Goal: Task Accomplishment & Management: Complete application form

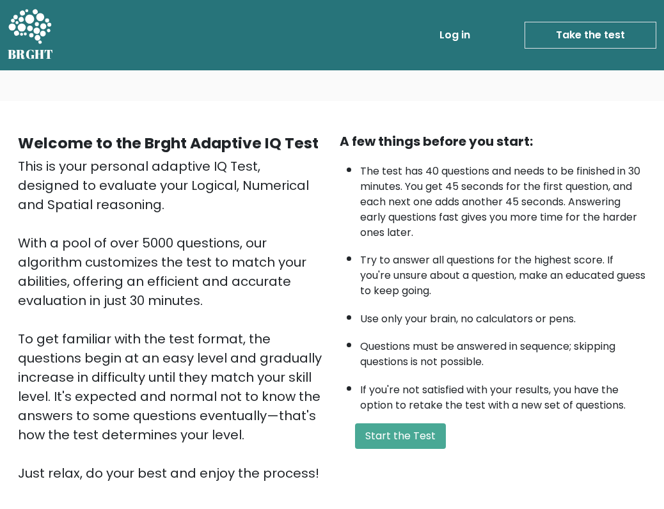
scroll to position [134, 0]
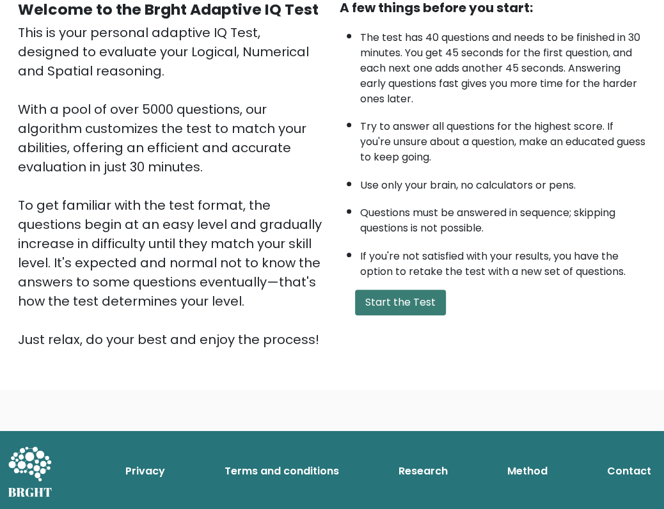
click at [390, 301] on button "Start the Test" at bounding box center [400, 303] width 91 height 26
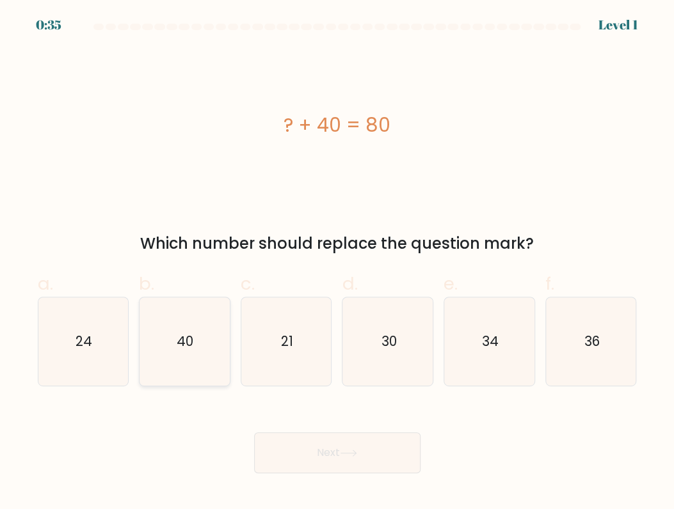
click at [181, 339] on text "40" at bounding box center [185, 341] width 17 height 19
click at [337, 263] on input "b. 40" at bounding box center [337, 259] width 1 height 8
radio input "true"
click at [322, 444] on button "Next" at bounding box center [337, 453] width 166 height 41
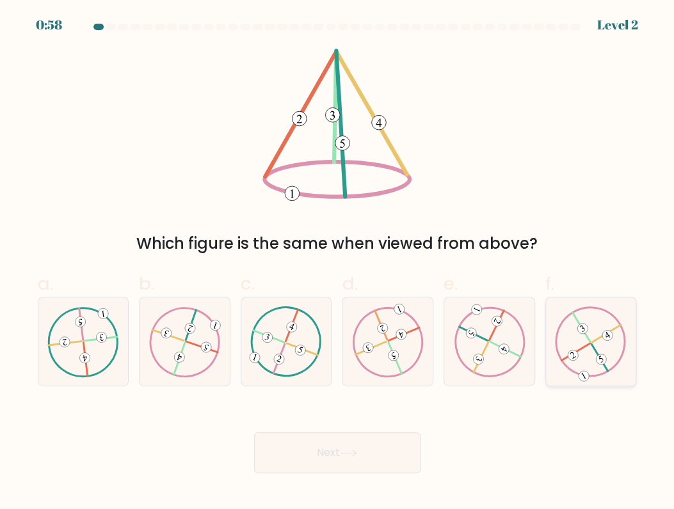
click at [585, 326] on 490 at bounding box center [582, 329] width 14 height 14
click at [338, 263] on input "f." at bounding box center [337, 259] width 1 height 8
radio input "true"
click at [403, 449] on button "Next" at bounding box center [337, 453] width 166 height 41
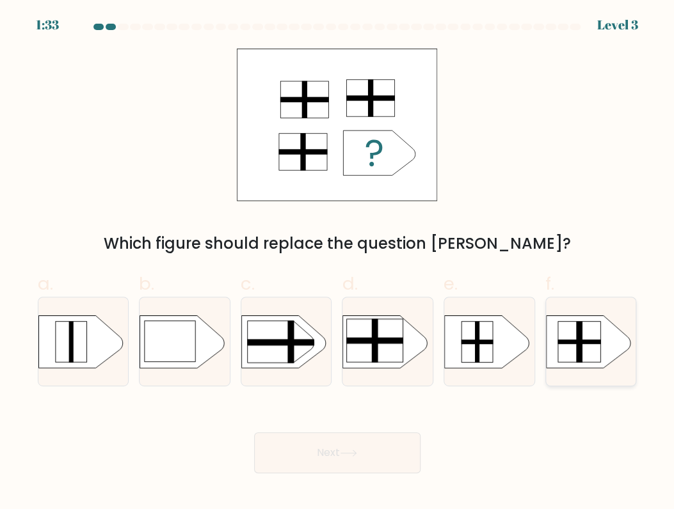
click at [566, 346] on rect at bounding box center [579, 341] width 43 height 41
click at [338, 263] on input "f." at bounding box center [337, 259] width 1 height 8
radio input "true"
click at [343, 444] on button "Next" at bounding box center [337, 453] width 166 height 41
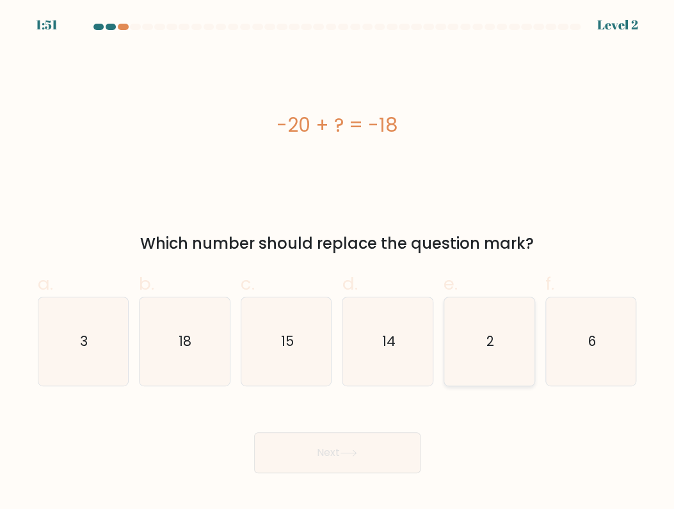
click at [497, 355] on icon "2" at bounding box center [489, 342] width 88 height 88
click at [338, 263] on input "e. 2" at bounding box center [337, 259] width 1 height 8
radio input "true"
click at [367, 456] on button "Next" at bounding box center [337, 453] width 166 height 41
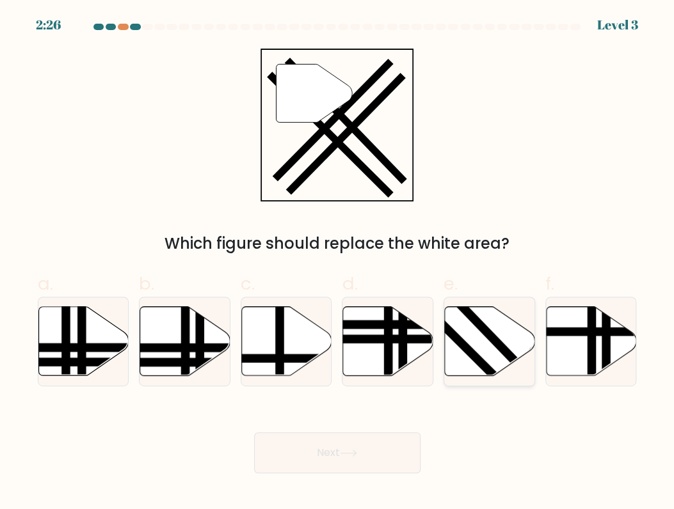
click at [472, 326] on icon at bounding box center [490, 341] width 90 height 69
click at [338, 263] on input "e." at bounding box center [337, 259] width 1 height 8
radio input "true"
click at [366, 436] on button "Next" at bounding box center [337, 453] width 166 height 41
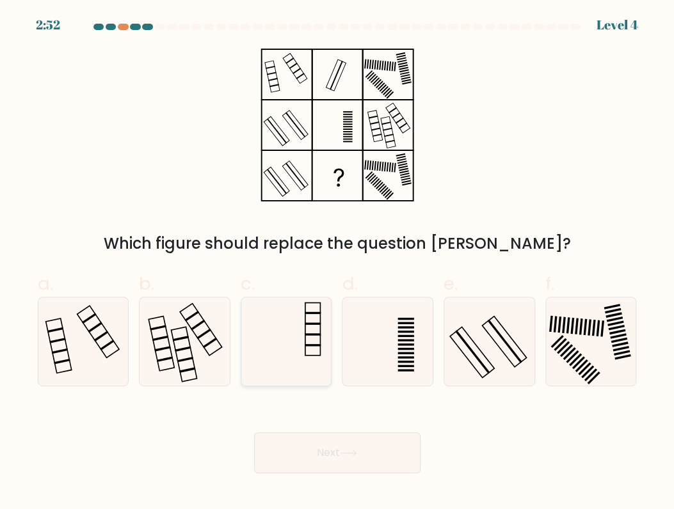
click at [312, 354] on icon at bounding box center [286, 342] width 88 height 88
click at [337, 263] on input "c." at bounding box center [337, 259] width 1 height 8
radio input "true"
click at [340, 440] on button "Next" at bounding box center [337, 453] width 166 height 41
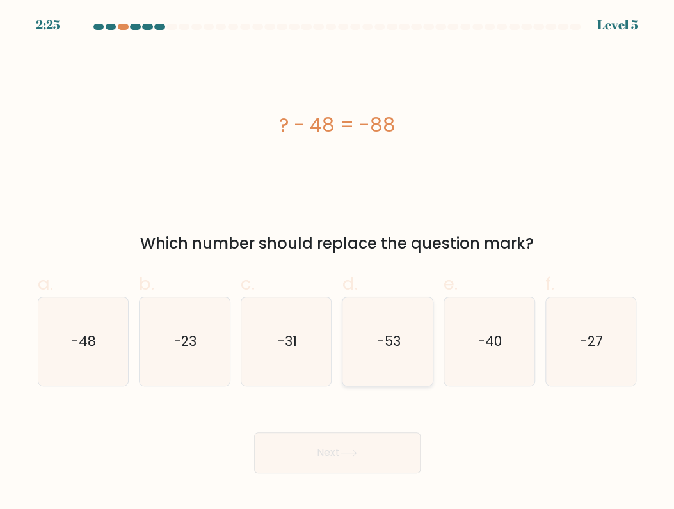
click at [365, 342] on icon "-53" at bounding box center [388, 342] width 88 height 88
click at [338, 263] on input "d. -53" at bounding box center [337, 259] width 1 height 8
radio input "true"
click at [367, 440] on button "Next" at bounding box center [337, 453] width 166 height 41
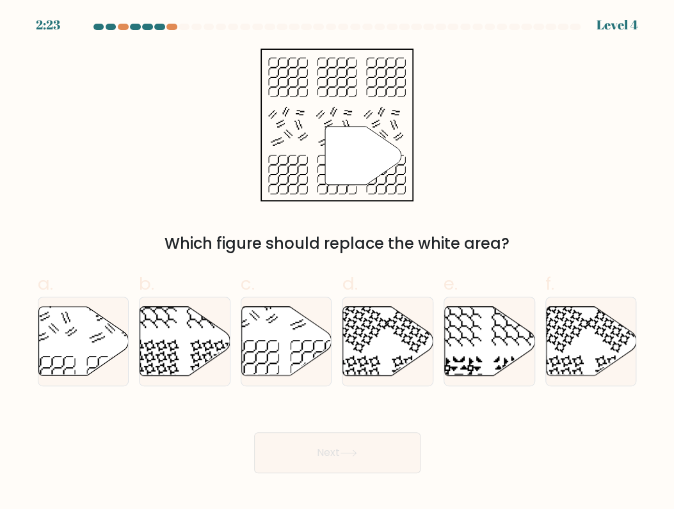
click at [365, 447] on button "Next" at bounding box center [337, 453] width 166 height 41
drag, startPoint x: 365, startPoint y: 447, endPoint x: 390, endPoint y: 440, distance: 25.8
click at [390, 440] on button "Next" at bounding box center [337, 453] width 166 height 41
click at [279, 356] on icon at bounding box center [286, 341] width 90 height 69
click at [337, 263] on input "c." at bounding box center [337, 259] width 1 height 8
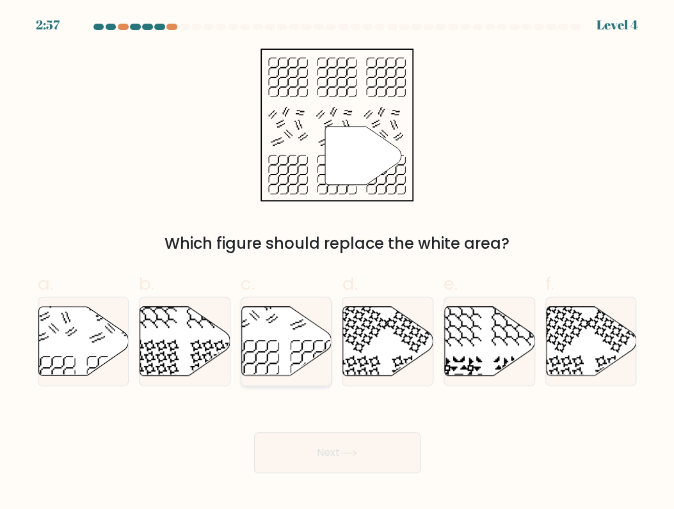
radio input "true"
click at [344, 459] on button "Next" at bounding box center [337, 453] width 166 height 41
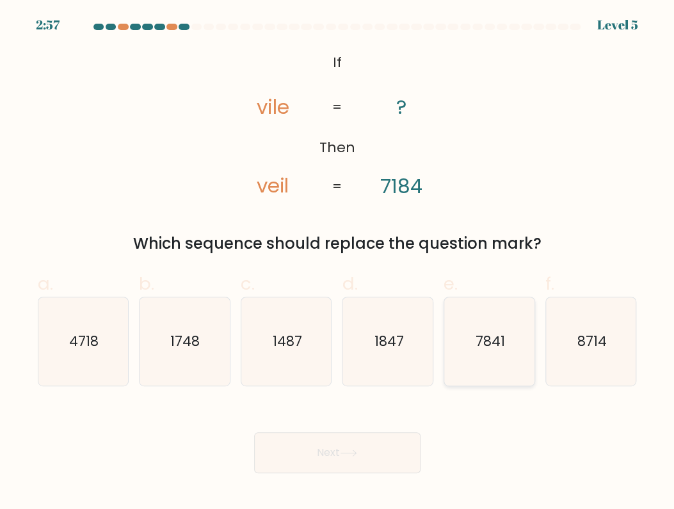
drag, startPoint x: 506, startPoint y: 348, endPoint x: 502, endPoint y: 355, distance: 7.7
click at [504, 348] on icon "7841" at bounding box center [489, 342] width 88 height 88
click at [338, 263] on input "e. 7841" at bounding box center [337, 259] width 1 height 8
radio input "true"
click at [351, 443] on button "Next" at bounding box center [337, 453] width 166 height 41
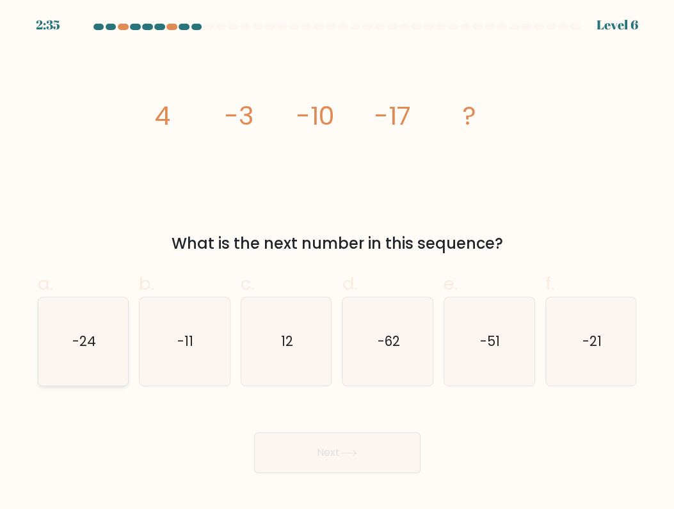
click at [103, 343] on icon "-24" at bounding box center [83, 342] width 88 height 88
click at [337, 263] on input "a. -24" at bounding box center [337, 259] width 1 height 8
radio input "true"
click at [333, 448] on button "Next" at bounding box center [337, 453] width 166 height 41
click at [357, 451] on icon at bounding box center [348, 453] width 17 height 7
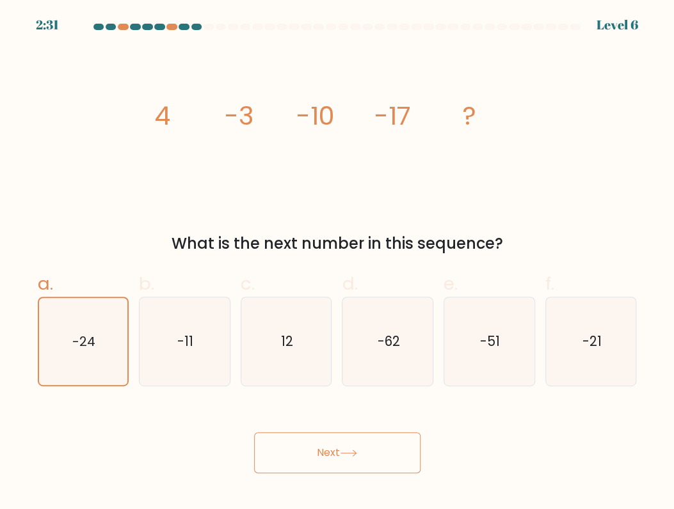
click at [525, 421] on div "Next" at bounding box center [337, 438] width 614 height 72
click at [332, 456] on button "Next" at bounding box center [337, 453] width 166 height 41
click at [255, 314] on icon "12" at bounding box center [286, 342] width 88 height 88
click at [337, 263] on input "c. 12" at bounding box center [337, 259] width 1 height 8
radio input "true"
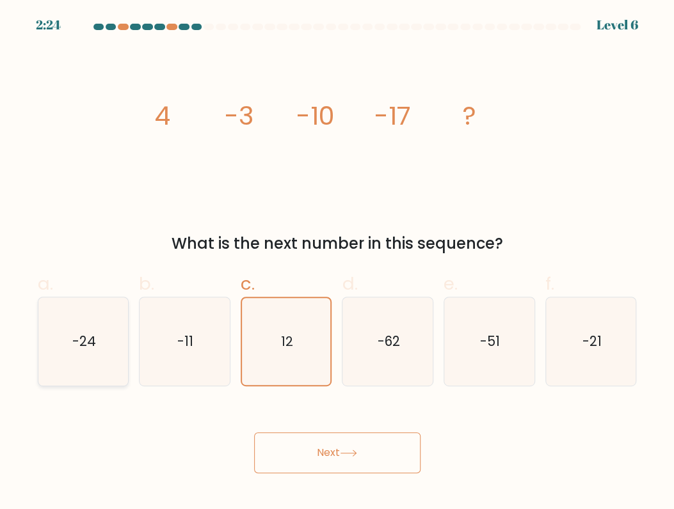
click at [116, 336] on icon "-24" at bounding box center [83, 342] width 88 height 88
click at [337, 263] on input "a. -24" at bounding box center [337, 259] width 1 height 8
radio input "true"
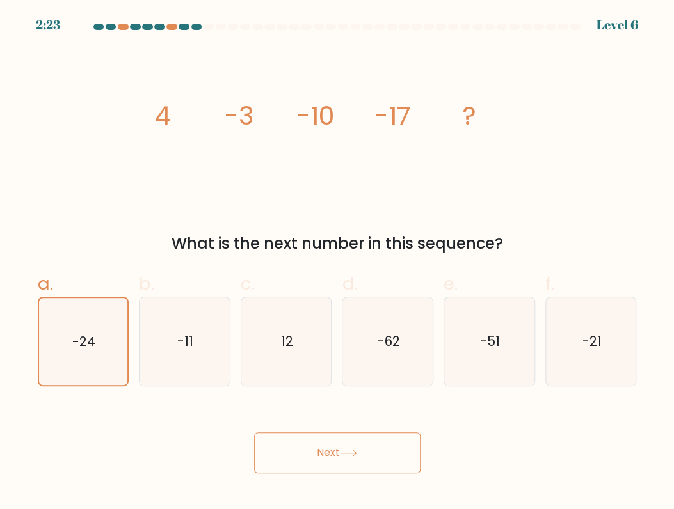
click at [338, 451] on button "Next" at bounding box center [337, 453] width 166 height 41
click at [469, 349] on icon "-51" at bounding box center [489, 342] width 88 height 88
click at [338, 263] on input "e. -51" at bounding box center [337, 259] width 1 height 8
radio input "true"
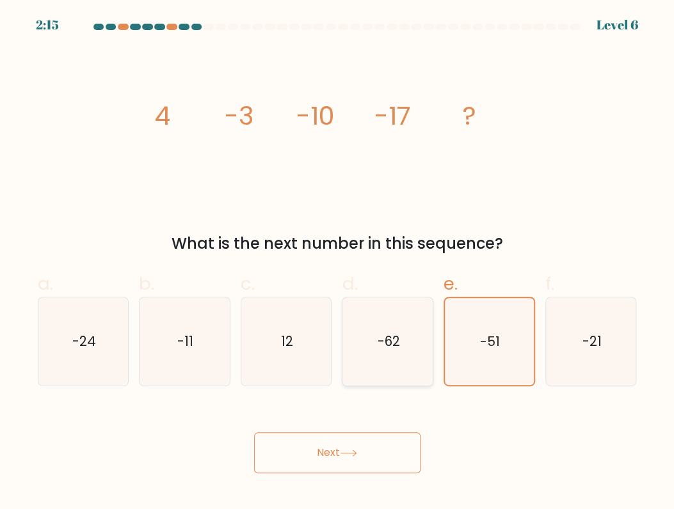
click at [385, 348] on text "-62" at bounding box center [389, 341] width 22 height 19
click at [338, 263] on input "d. -62" at bounding box center [337, 259] width 1 height 8
radio input "true"
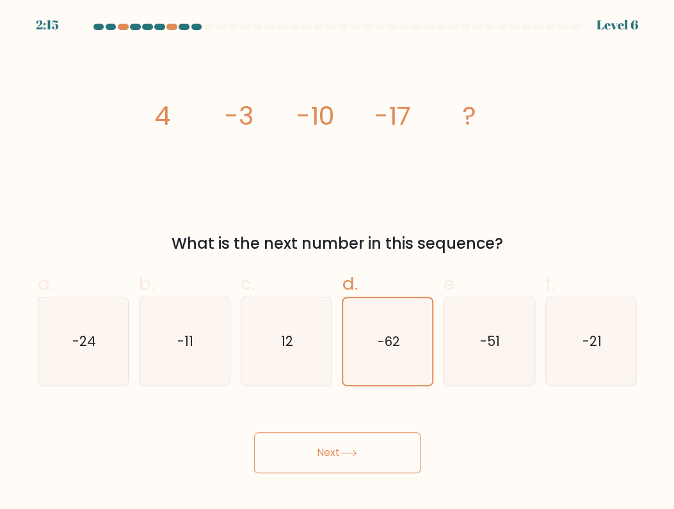
click at [351, 445] on button "Next" at bounding box center [337, 453] width 166 height 41
click at [508, 337] on icon "-51" at bounding box center [489, 342] width 88 height 88
click at [338, 263] on input "e. -51" at bounding box center [337, 259] width 1 height 8
radio input "true"
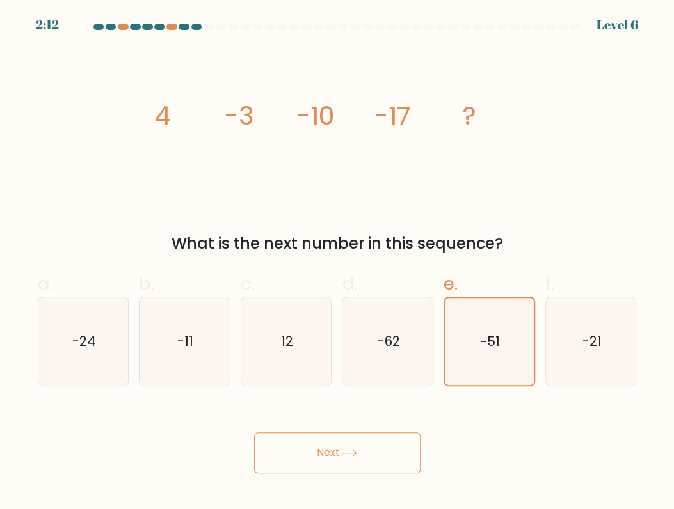
click at [390, 448] on button "Next" at bounding box center [337, 453] width 166 height 41
click at [617, 324] on icon "-21" at bounding box center [591, 342] width 88 height 88
click at [338, 263] on input "f. -21" at bounding box center [337, 259] width 1 height 8
radio input "true"
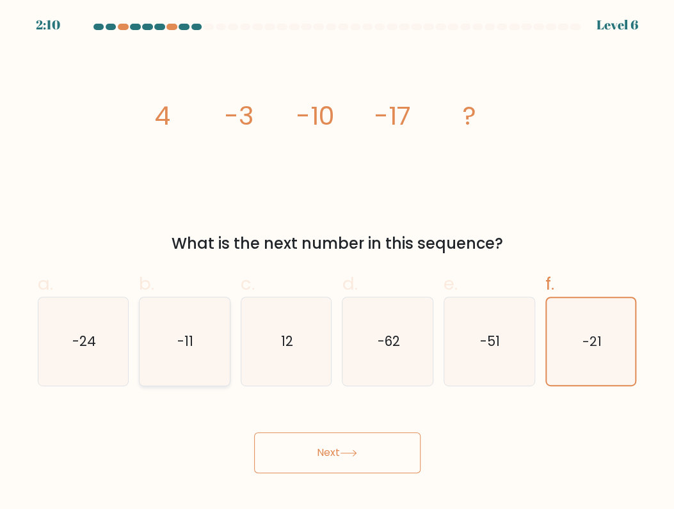
click at [184, 351] on icon "-11" at bounding box center [184, 342] width 88 height 88
click at [337, 263] on input "b. -11" at bounding box center [337, 259] width 1 height 8
radio input "true"
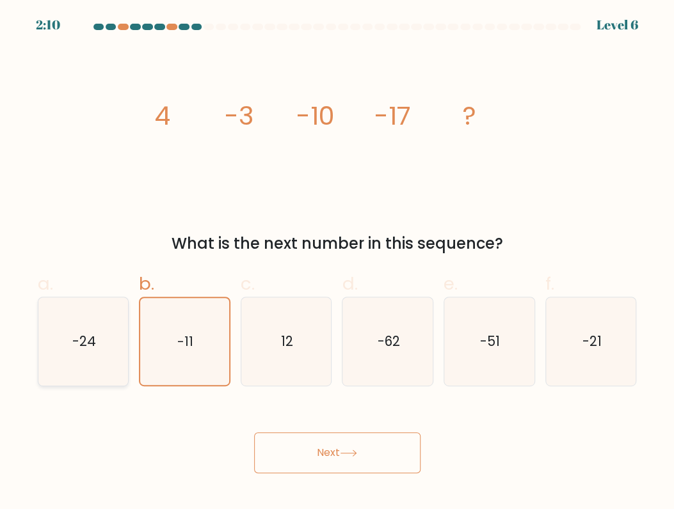
click at [98, 350] on icon "-24" at bounding box center [83, 342] width 88 height 88
click at [337, 263] on input "a. -24" at bounding box center [337, 259] width 1 height 8
radio input "true"
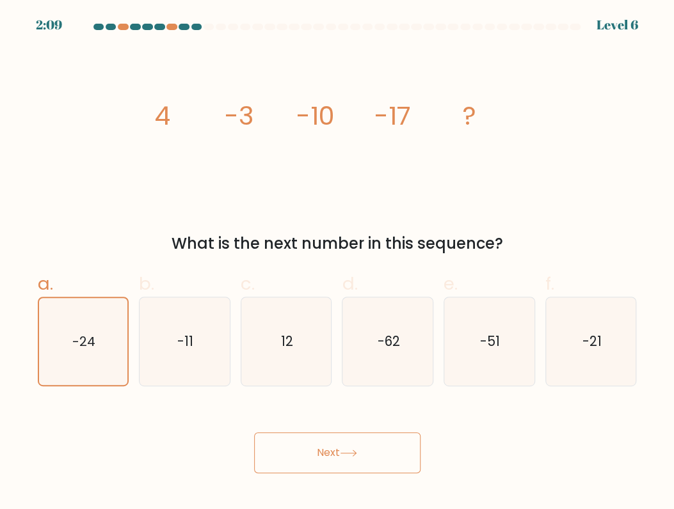
click at [321, 461] on button "Next" at bounding box center [337, 453] width 166 height 41
click at [523, 100] on icon "image/svg+xml 4 -3 -10 -17 ?" at bounding box center [337, 125] width 384 height 153
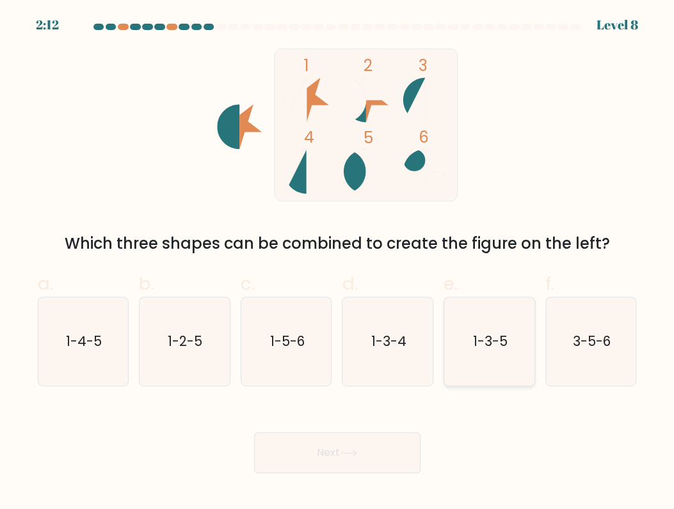
click at [482, 333] on text "1-3-5" at bounding box center [490, 341] width 35 height 19
click at [338, 263] on input "e. 1-3-5" at bounding box center [337, 259] width 1 height 8
radio input "true"
click at [350, 451] on icon at bounding box center [348, 453] width 17 height 7
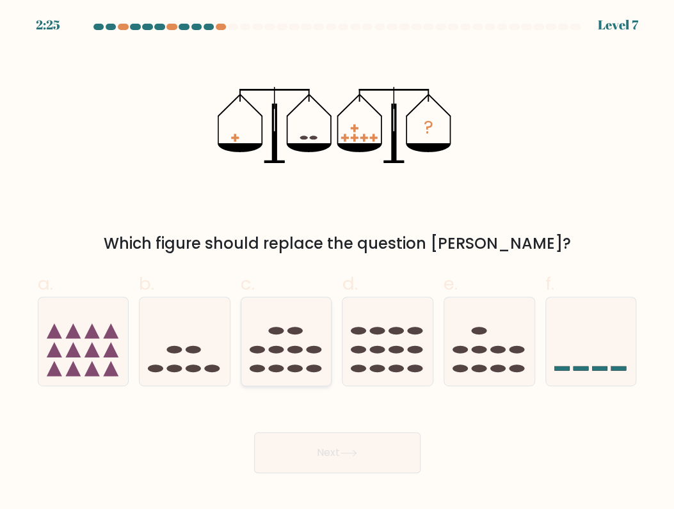
click at [295, 358] on icon at bounding box center [286, 342] width 90 height 75
click at [337, 263] on input "c." at bounding box center [337, 259] width 1 height 8
radio input "true"
click at [364, 443] on button "Next" at bounding box center [337, 453] width 166 height 41
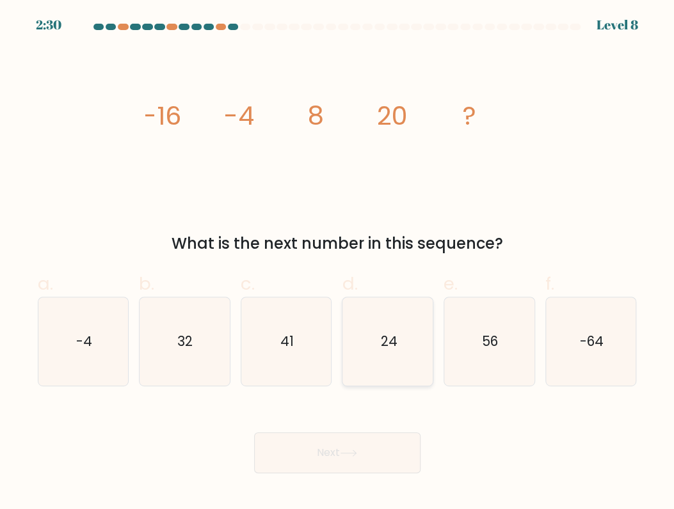
click at [379, 339] on icon "24" at bounding box center [388, 342] width 88 height 88
click at [338, 263] on input "d. 24" at bounding box center [337, 259] width 1 height 8
radio input "true"
click at [346, 454] on icon at bounding box center [348, 453] width 17 height 7
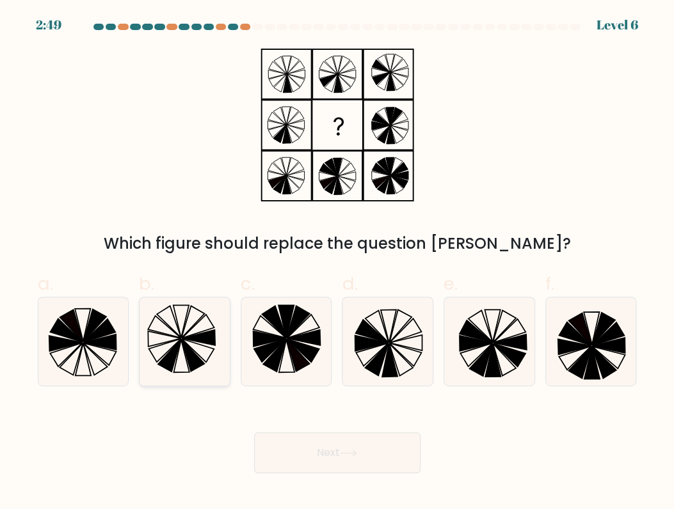
click at [194, 344] on icon at bounding box center [184, 342] width 88 height 88
click at [337, 263] on input "b." at bounding box center [337, 259] width 1 height 8
radio input "true"
click at [484, 363] on icon at bounding box center [481, 360] width 23 height 32
click at [338, 263] on input "e." at bounding box center [337, 259] width 1 height 8
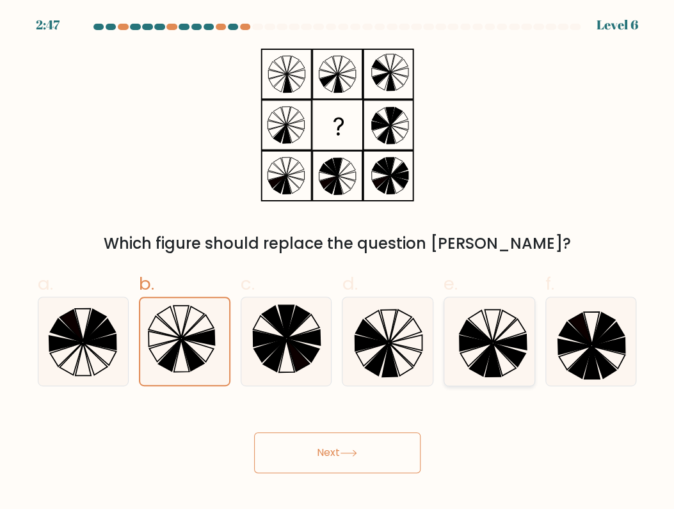
radio input "true"
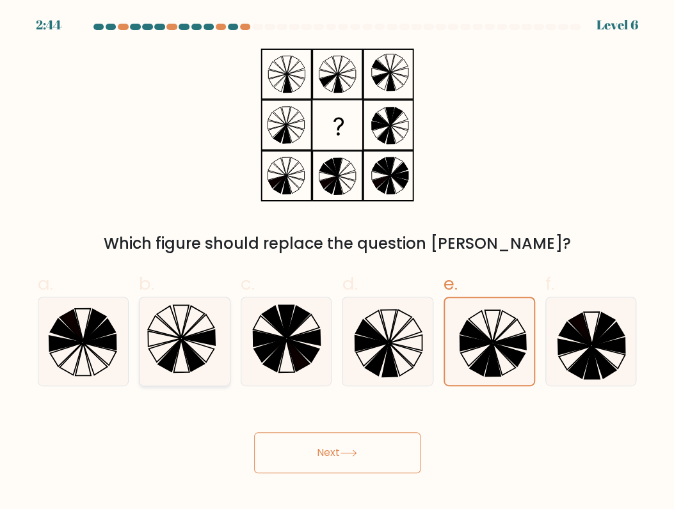
click at [191, 354] on icon at bounding box center [193, 355] width 23 height 32
click at [337, 263] on input "b." at bounding box center [337, 259] width 1 height 8
radio input "true"
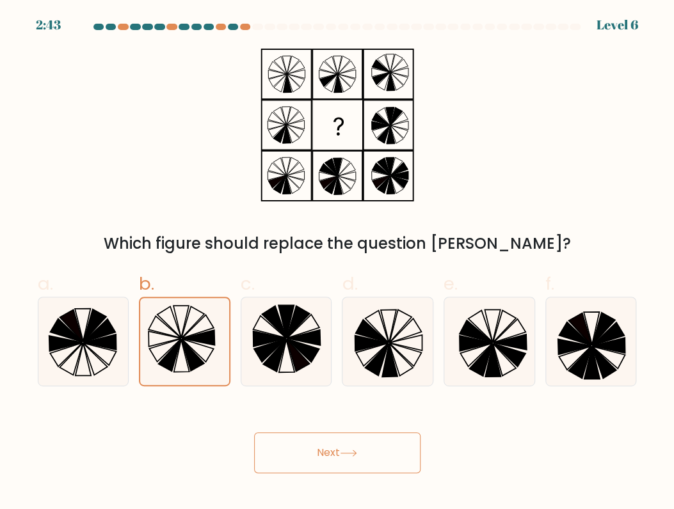
click at [348, 456] on icon at bounding box center [348, 453] width 17 height 7
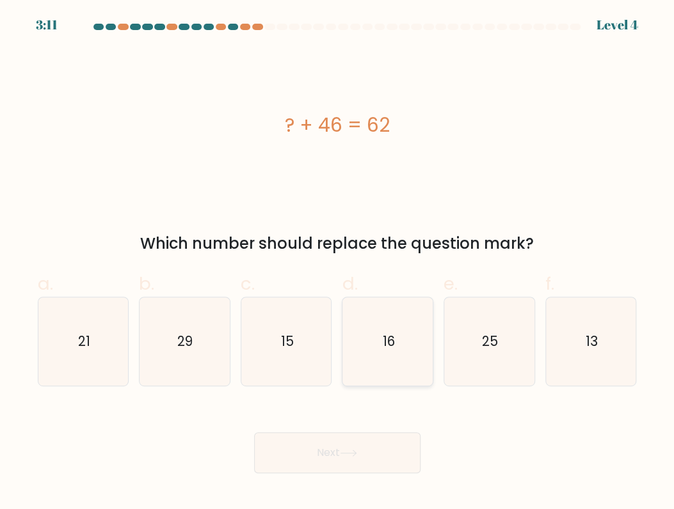
click at [339, 326] on div "d. 16" at bounding box center [388, 329] width 102 height 116
click at [359, 340] on icon "16" at bounding box center [388, 342] width 88 height 88
click at [338, 263] on input "d. 16" at bounding box center [337, 259] width 1 height 8
radio input "true"
click at [340, 440] on button "Next" at bounding box center [337, 453] width 166 height 41
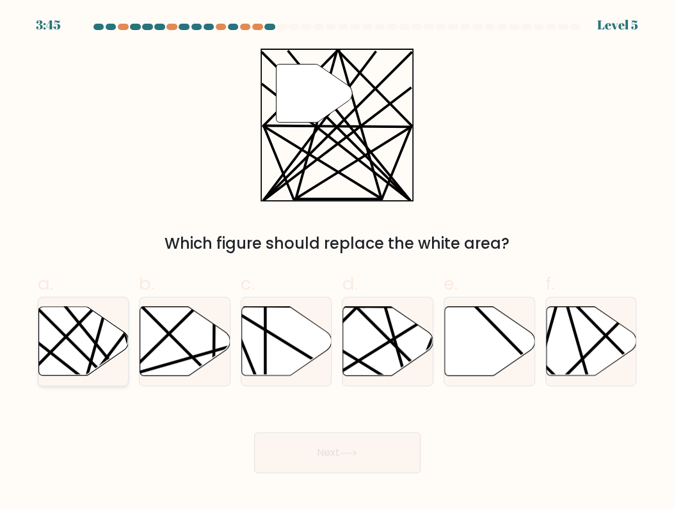
click at [59, 321] on icon at bounding box center [83, 341] width 90 height 69
click at [337, 263] on input "a." at bounding box center [337, 259] width 1 height 8
radio input "true"
click at [338, 461] on button "Next" at bounding box center [337, 453] width 166 height 41
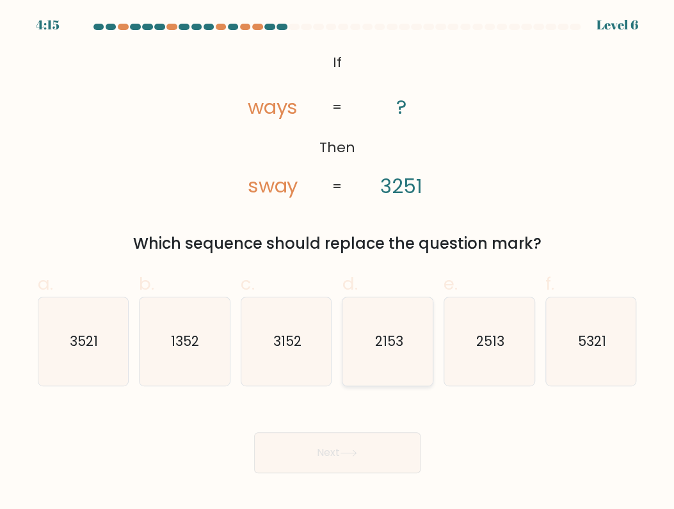
click at [392, 342] on text "2153" at bounding box center [388, 341] width 28 height 19
click at [338, 263] on input "d. 2153" at bounding box center [337, 259] width 1 height 8
radio input "true"
click at [369, 463] on button "Next" at bounding box center [337, 453] width 166 height 41
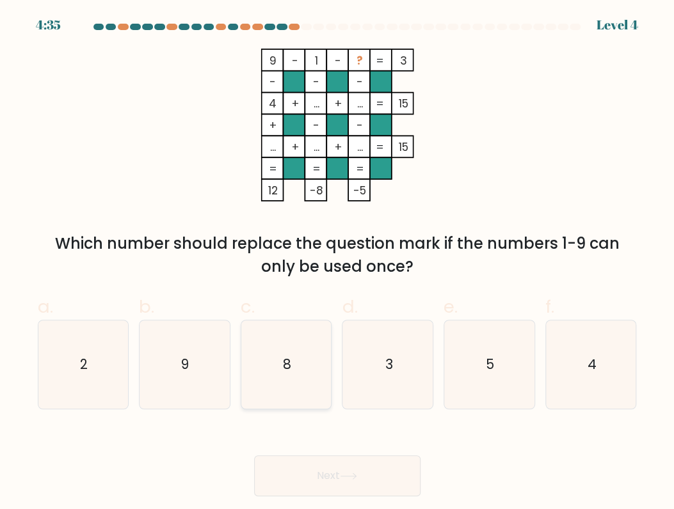
click at [300, 375] on icon "8" at bounding box center [286, 365] width 88 height 88
click at [337, 263] on input "c. 8" at bounding box center [337, 259] width 1 height 8
radio input "true"
click at [382, 478] on button "Next" at bounding box center [337, 476] width 166 height 41
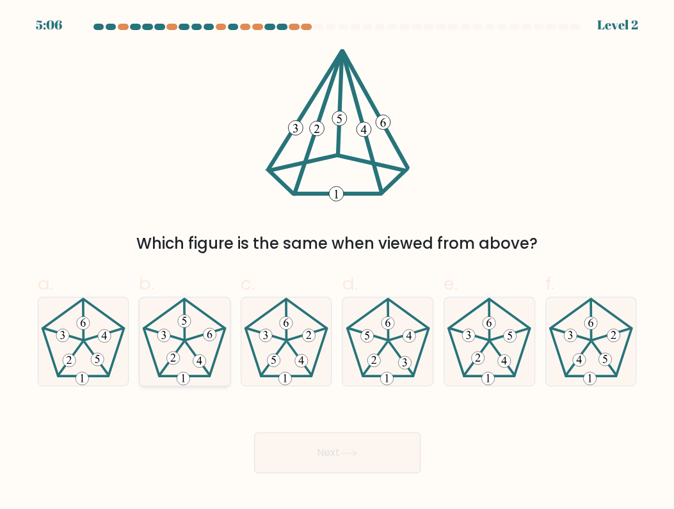
click at [196, 350] on icon at bounding box center [184, 342] width 88 height 88
click at [337, 263] on input "b." at bounding box center [337, 259] width 1 height 8
radio input "true"
click at [349, 461] on button "Next" at bounding box center [337, 453] width 166 height 41
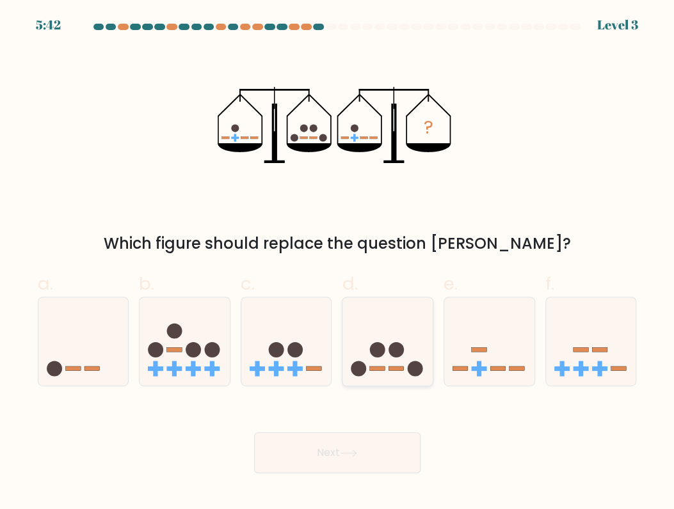
click at [397, 375] on icon at bounding box center [387, 342] width 90 height 75
click at [338, 263] on input "d." at bounding box center [337, 259] width 1 height 8
radio input "true"
click at [383, 444] on button "Next" at bounding box center [337, 453] width 166 height 41
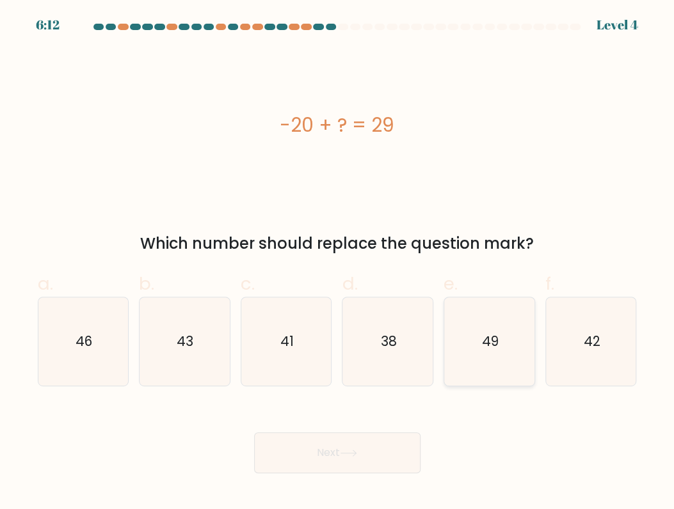
click at [500, 342] on icon "49" at bounding box center [489, 342] width 88 height 88
click at [338, 263] on input "e. 49" at bounding box center [337, 259] width 1 height 8
radio input "true"
click at [337, 456] on button "Next" at bounding box center [337, 453] width 166 height 41
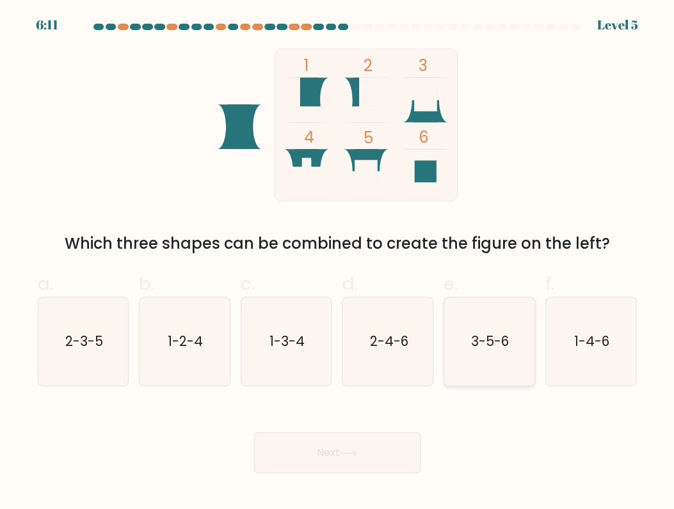
click at [481, 355] on icon "3-5-6" at bounding box center [489, 342] width 88 height 88
click at [338, 263] on input "e. 3-5-6" at bounding box center [337, 259] width 1 height 8
radio input "true"
click at [333, 462] on button "Next" at bounding box center [337, 453] width 166 height 41
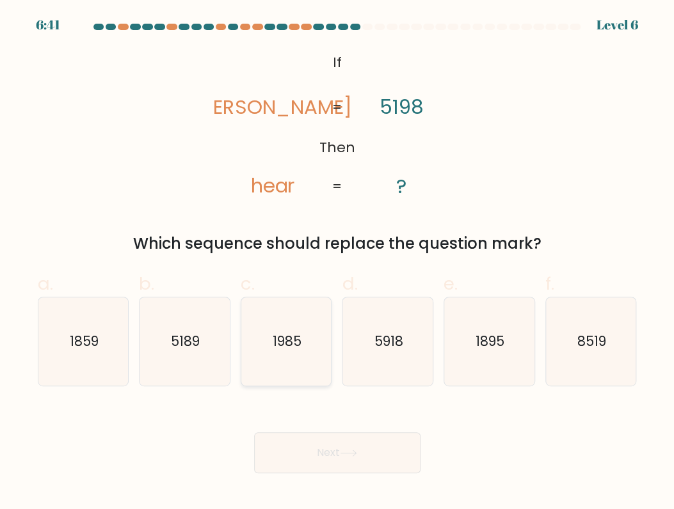
click at [301, 353] on icon "1985" at bounding box center [286, 342] width 88 height 88
click at [337, 263] on input "c. 1985" at bounding box center [337, 259] width 1 height 8
radio input "true"
click at [316, 451] on button "Next" at bounding box center [337, 453] width 166 height 41
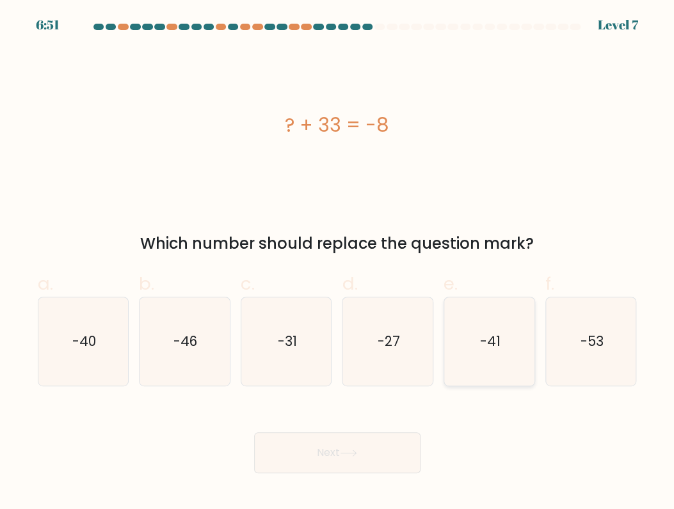
click at [512, 343] on icon "-41" at bounding box center [489, 342] width 88 height 88
click at [338, 263] on input "e. -41" at bounding box center [337, 259] width 1 height 8
radio input "true"
click at [316, 451] on button "Next" at bounding box center [337, 453] width 166 height 41
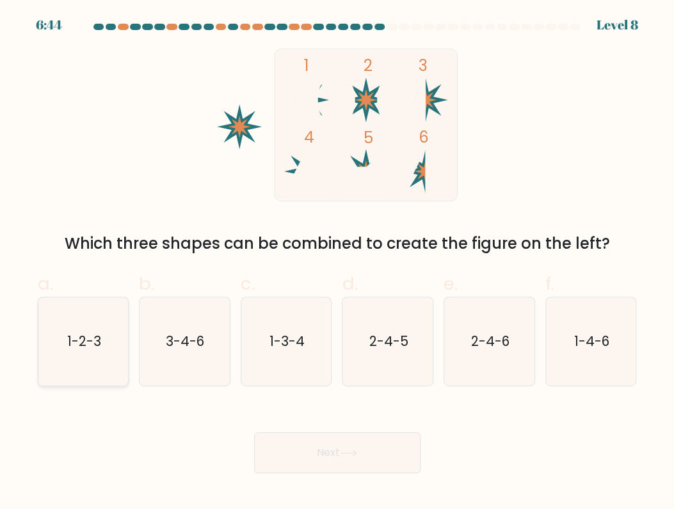
click at [56, 340] on icon "1-2-3" at bounding box center [83, 342] width 88 height 88
click at [337, 263] on input "a. 1-2-3" at bounding box center [337, 259] width 1 height 8
radio input "true"
click at [374, 444] on button "Next" at bounding box center [337, 453] width 166 height 41
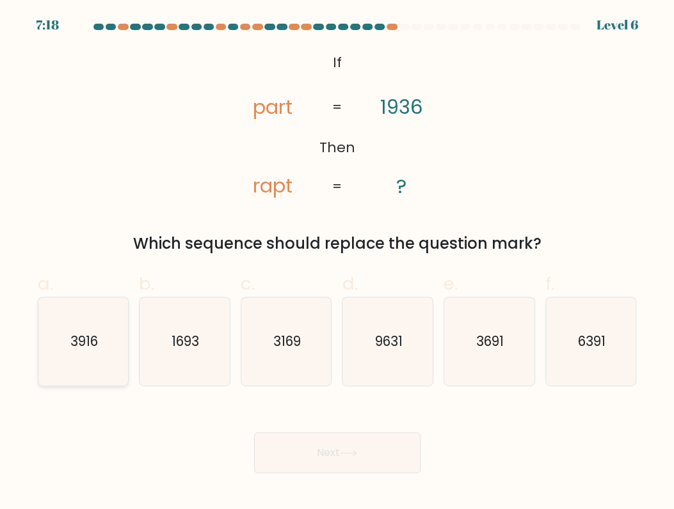
click at [97, 354] on icon "3916" at bounding box center [83, 342] width 88 height 88
click at [337, 263] on input "a. 3916" at bounding box center [337, 259] width 1 height 8
radio input "true"
click at [328, 449] on button "Next" at bounding box center [337, 453] width 166 height 41
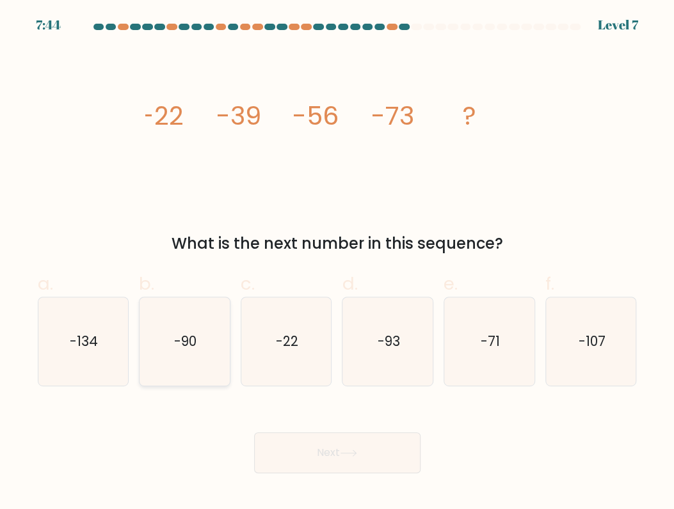
click at [186, 352] on icon "-90" at bounding box center [184, 342] width 88 height 88
click at [337, 263] on input "b. -90" at bounding box center [337, 259] width 1 height 8
radio input "true"
click at [570, 333] on icon "-107" at bounding box center [591, 342] width 88 height 88
click at [338, 263] on input "f. -107" at bounding box center [337, 259] width 1 height 8
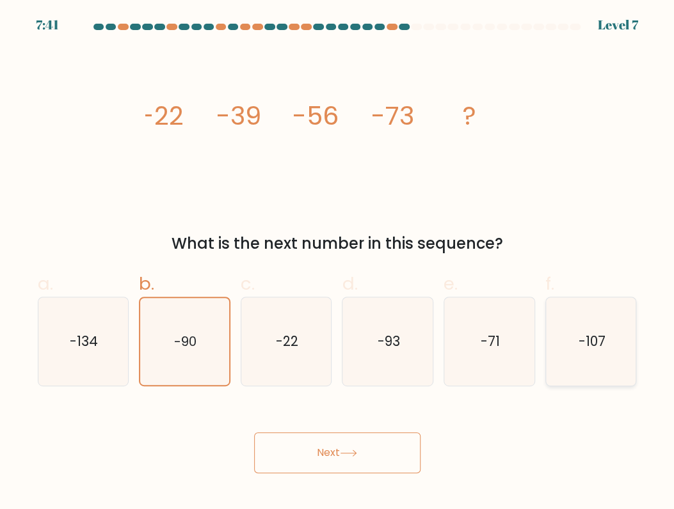
radio input "true"
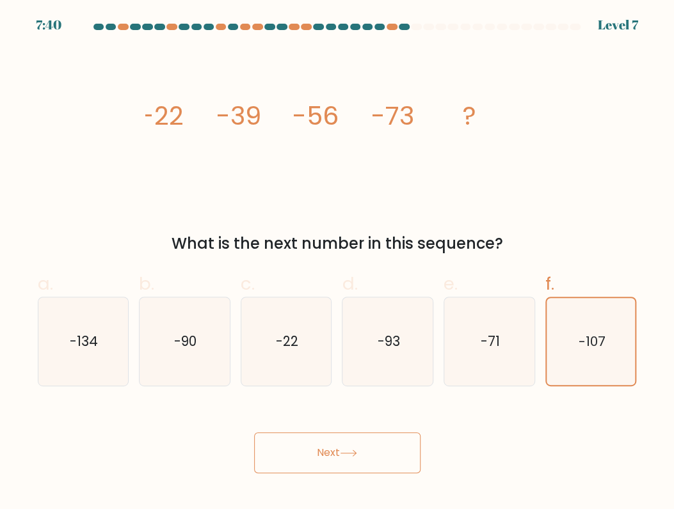
click at [406, 461] on button "Next" at bounding box center [337, 453] width 166 height 41
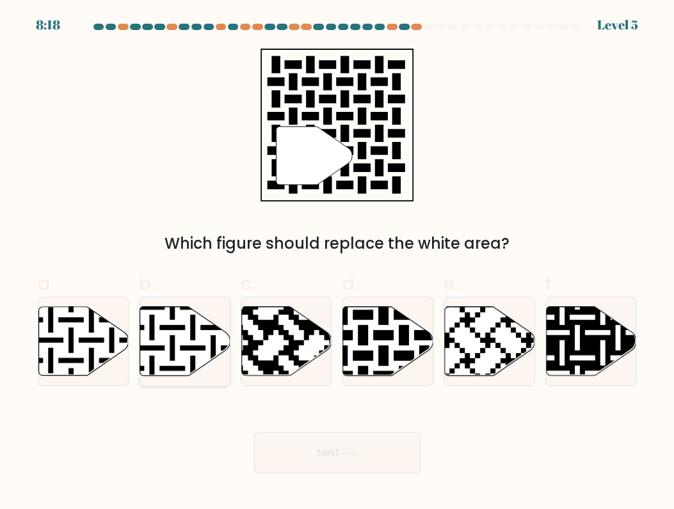
click at [202, 358] on icon at bounding box center [185, 341] width 90 height 69
click at [337, 263] on input "b." at bounding box center [337, 259] width 1 height 8
radio input "true"
click at [323, 443] on button "Next" at bounding box center [337, 453] width 166 height 41
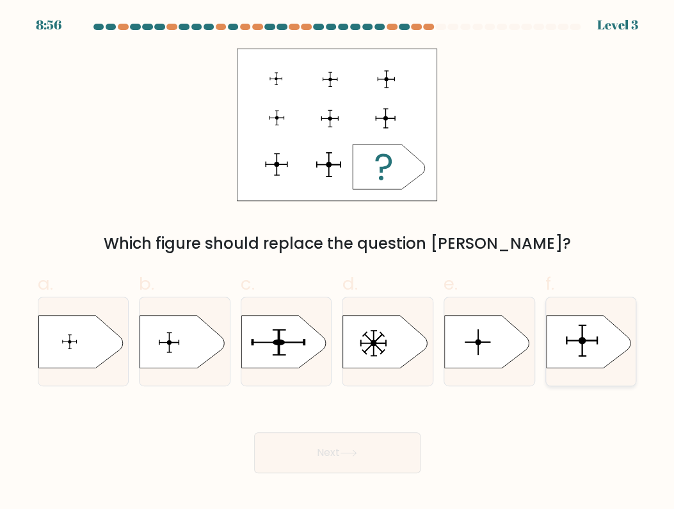
click at [571, 345] on icon at bounding box center [588, 342] width 84 height 52
click at [338, 263] on input "f." at bounding box center [337, 259] width 1 height 8
radio input "true"
click at [363, 461] on button "Next" at bounding box center [337, 453] width 166 height 41
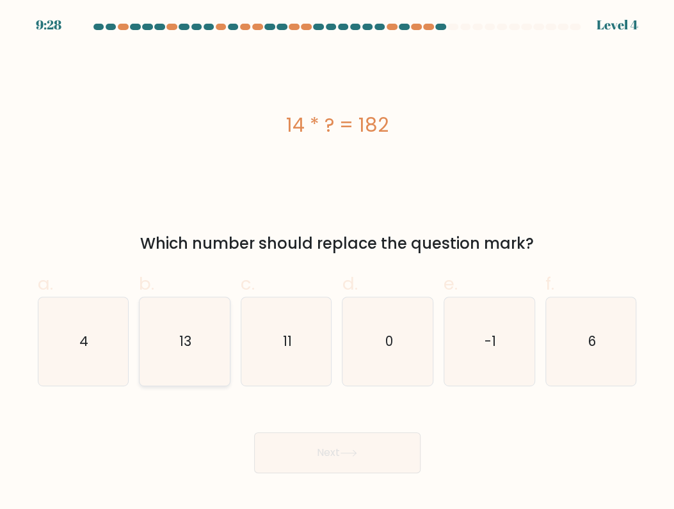
click at [204, 337] on icon "13" at bounding box center [184, 342] width 88 height 88
click at [337, 263] on input "b. 13" at bounding box center [337, 259] width 1 height 8
radio input "true"
click at [318, 428] on div "Next" at bounding box center [337, 438] width 614 height 72
click at [319, 444] on button "Next" at bounding box center [337, 453] width 166 height 41
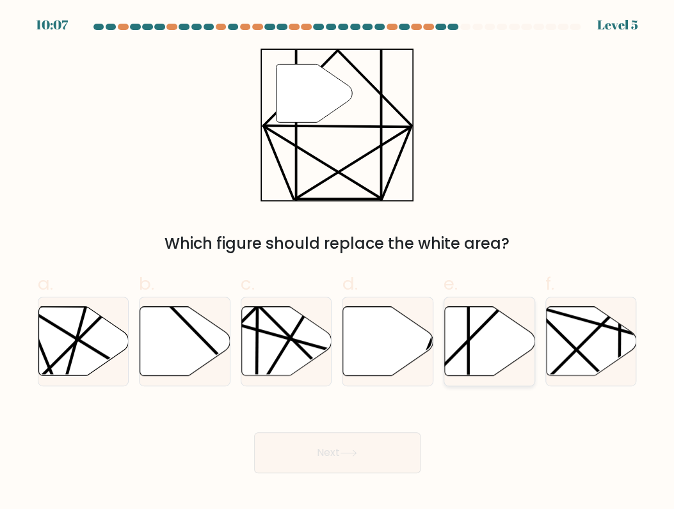
click at [457, 354] on icon at bounding box center [490, 341] width 90 height 69
click at [338, 263] on input "e." at bounding box center [337, 259] width 1 height 8
radio input "true"
click at [377, 468] on button "Next" at bounding box center [337, 453] width 166 height 41
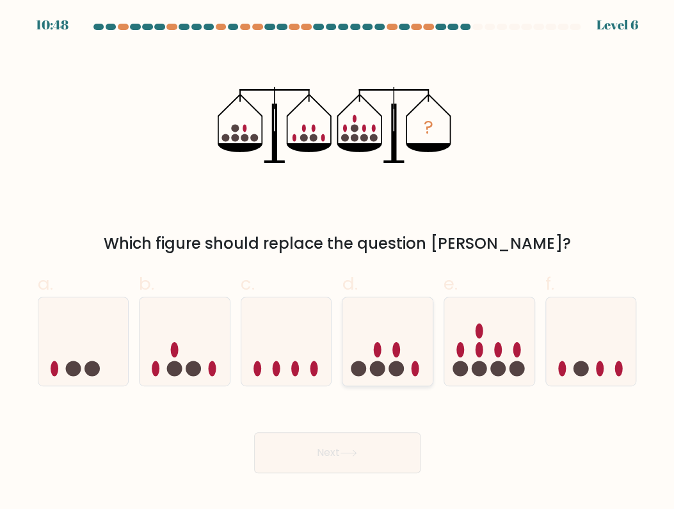
click at [384, 369] on circle at bounding box center [377, 369] width 15 height 15
click at [338, 263] on input "d." at bounding box center [337, 259] width 1 height 8
radio input "true"
click at [384, 447] on button "Next" at bounding box center [337, 453] width 166 height 41
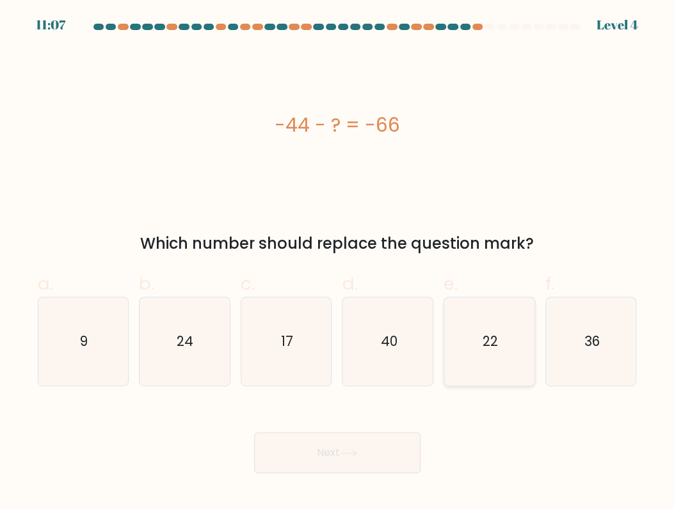
click at [502, 360] on icon "22" at bounding box center [489, 342] width 88 height 88
click at [338, 263] on input "e. 22" at bounding box center [337, 259] width 1 height 8
radio input "true"
click at [348, 429] on div "Next" at bounding box center [337, 438] width 614 height 72
click at [333, 444] on button "Next" at bounding box center [337, 453] width 166 height 41
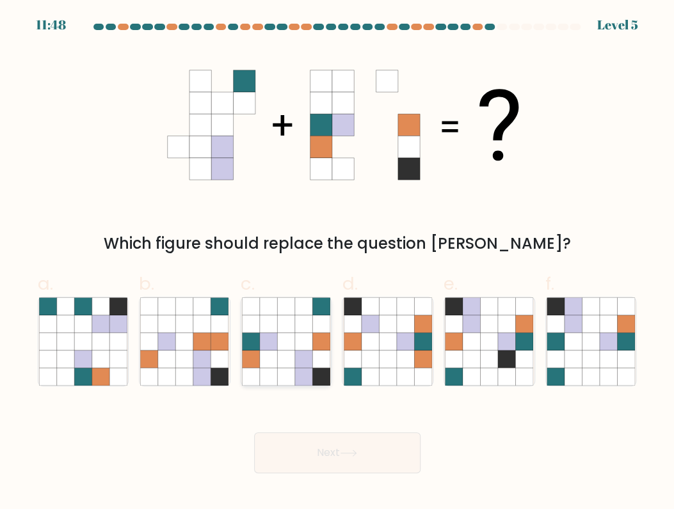
click at [324, 365] on icon at bounding box center [320, 359] width 17 height 17
click at [337, 263] on input "c." at bounding box center [337, 259] width 1 height 8
radio input "true"
click at [321, 446] on button "Next" at bounding box center [337, 453] width 166 height 41
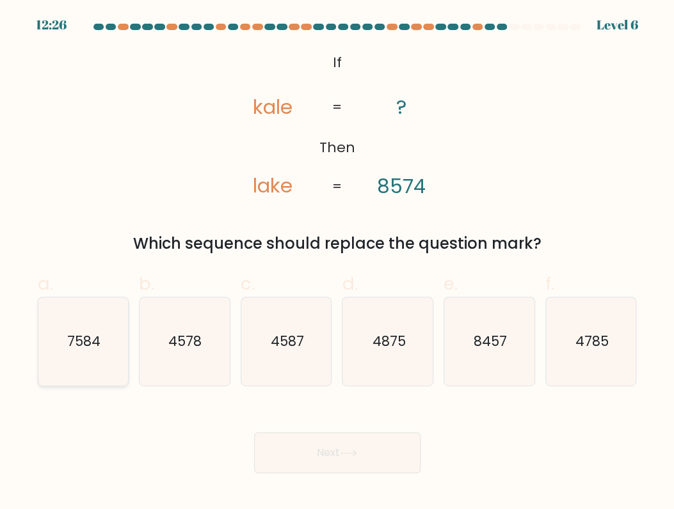
click at [86, 353] on icon "7584" at bounding box center [83, 342] width 88 height 88
click at [337, 263] on input "a. 7584" at bounding box center [337, 259] width 1 height 8
radio input "true"
click at [338, 454] on button "Next" at bounding box center [337, 453] width 166 height 41
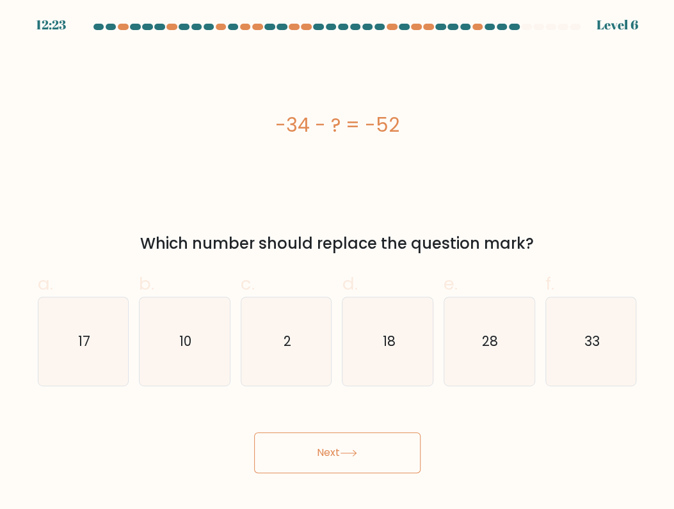
click at [329, 452] on button "Next" at bounding box center [337, 453] width 166 height 41
drag, startPoint x: 372, startPoint y: 360, endPoint x: 356, endPoint y: 410, distance: 52.2
click at [372, 360] on icon "18" at bounding box center [388, 342] width 88 height 88
click at [338, 263] on input "d. 18" at bounding box center [337, 259] width 1 height 8
radio input "true"
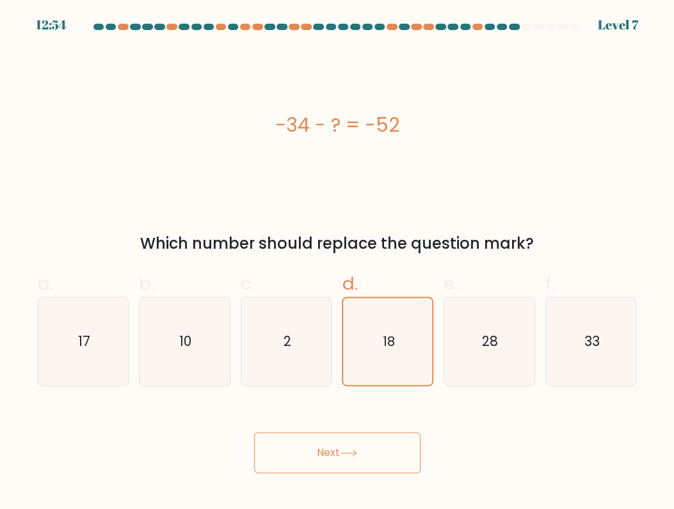
click at [328, 452] on button "Next" at bounding box center [337, 453] width 166 height 41
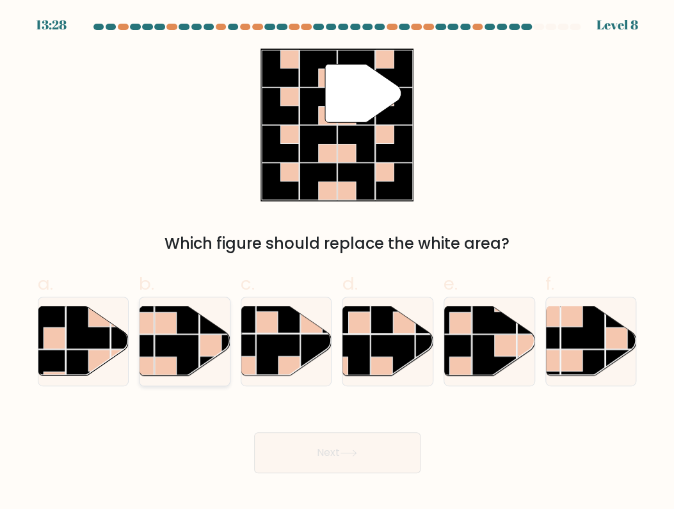
click at [208, 355] on rect at bounding box center [211, 346] width 22 height 22
click at [337, 263] on input "b." at bounding box center [337, 259] width 1 height 8
radio input "true"
click at [327, 440] on button "Next" at bounding box center [337, 453] width 166 height 41
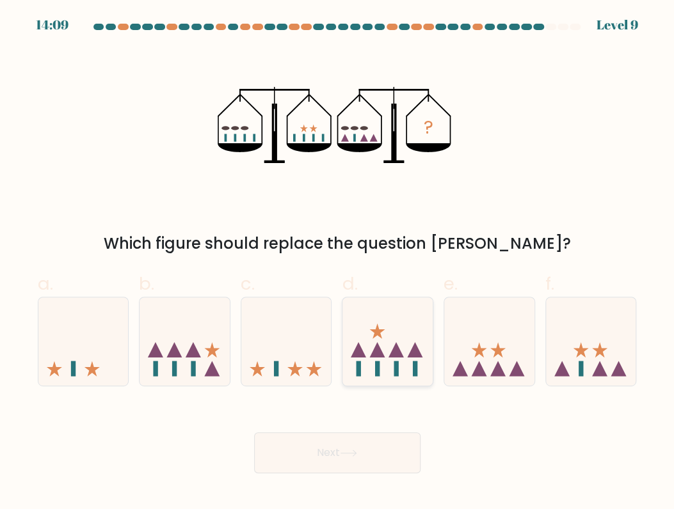
click at [374, 365] on icon at bounding box center [387, 342] width 90 height 75
click at [338, 263] on input "d." at bounding box center [337, 259] width 1 height 8
radio input "true"
click at [355, 442] on button "Next" at bounding box center [337, 453] width 166 height 41
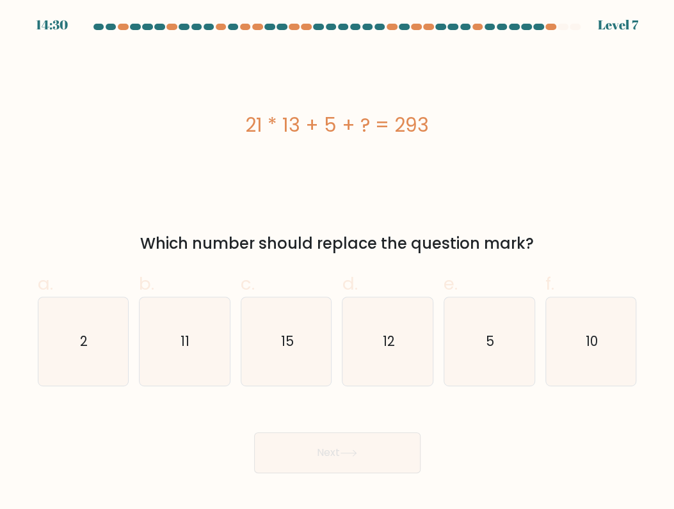
click at [314, 387] on form "a. 2" at bounding box center [337, 249] width 674 height 450
drag, startPoint x: 294, startPoint y: 342, endPoint x: 301, endPoint y: 426, distance: 84.1
click at [295, 344] on icon "15" at bounding box center [286, 342] width 88 height 88
click at [337, 263] on input "c. 15" at bounding box center [337, 259] width 1 height 8
radio input "true"
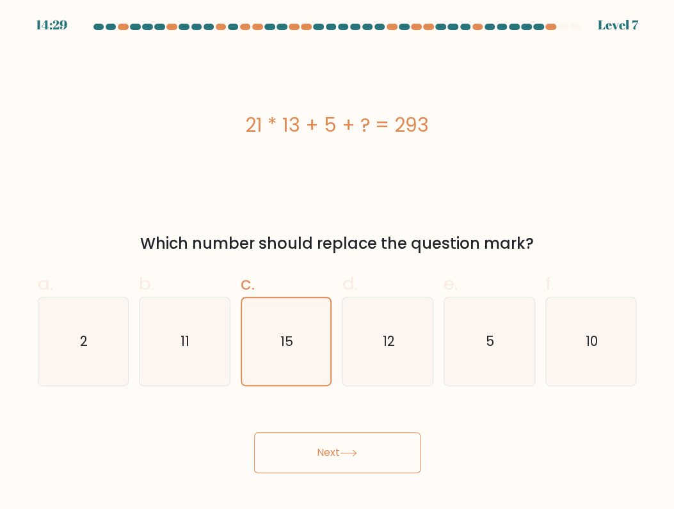
click at [309, 446] on button "Next" at bounding box center [337, 453] width 166 height 41
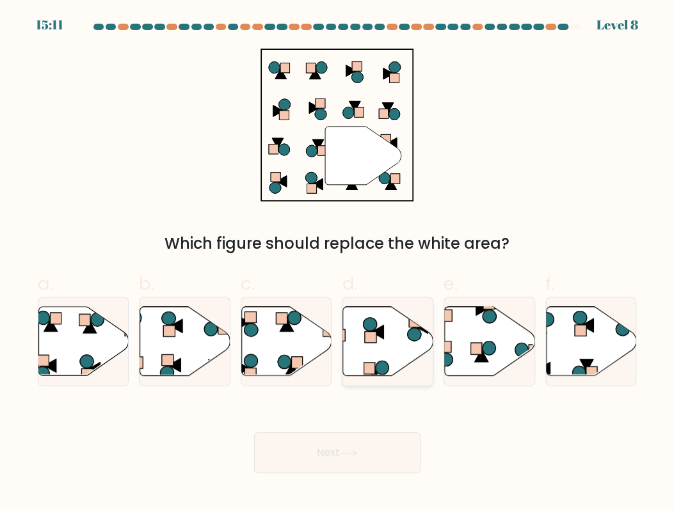
click at [380, 365] on icon at bounding box center [382, 367] width 13 height 13
click at [338, 263] on input "d." at bounding box center [337, 259] width 1 height 8
radio input "true"
click at [355, 451] on icon at bounding box center [348, 453] width 17 height 7
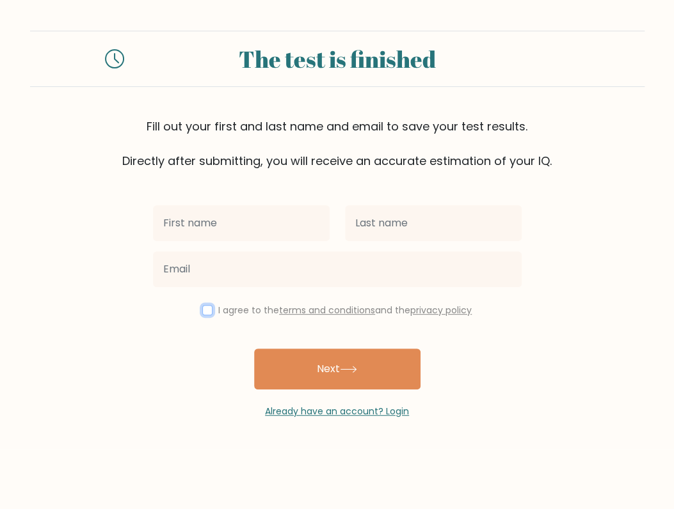
click at [202, 312] on input "checkbox" at bounding box center [207, 310] width 10 height 10
checkbox input "true"
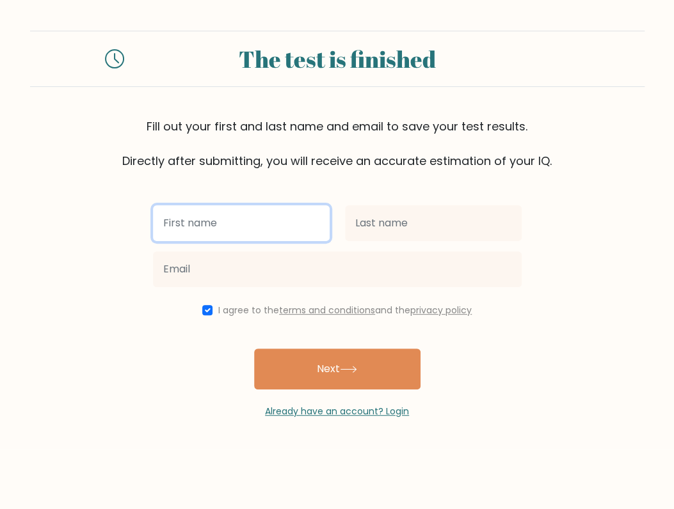
click at [214, 228] on input "text" at bounding box center [241, 223] width 177 height 36
type input "Eufreshnee"
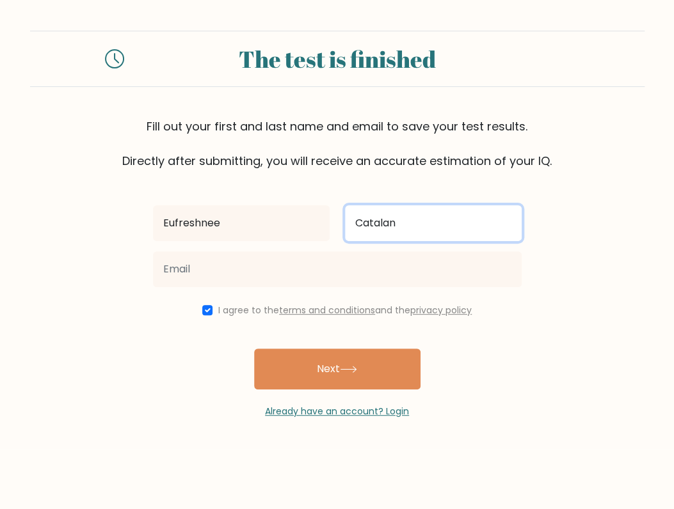
type input "Catalan"
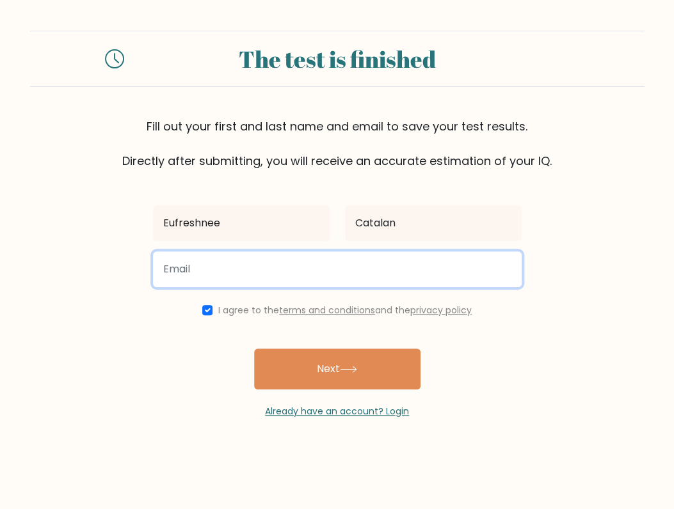
click at [255, 276] on input "email" at bounding box center [337, 270] width 369 height 36
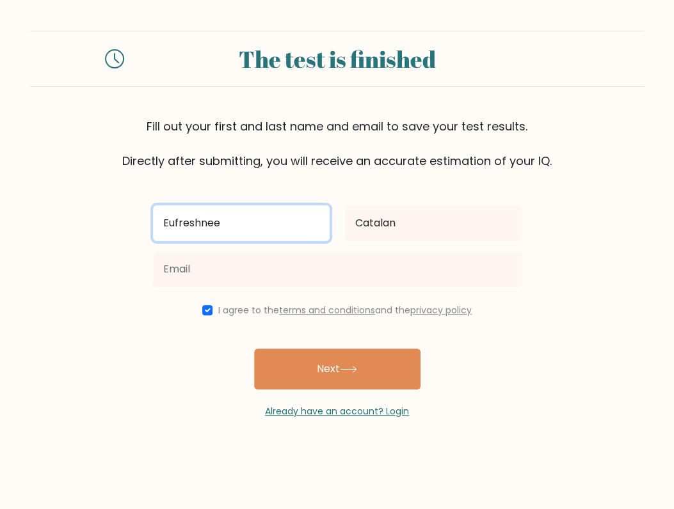
click at [265, 230] on input "Eufreshnee" at bounding box center [241, 223] width 177 height 36
type input "Eufreshnee Charisse"
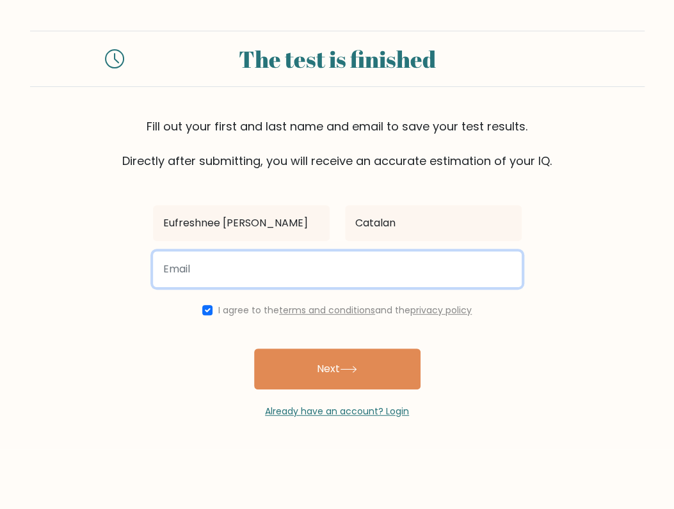
click at [369, 273] on input "email" at bounding box center [337, 270] width 369 height 36
click at [211, 269] on input "email" at bounding box center [337, 270] width 369 height 36
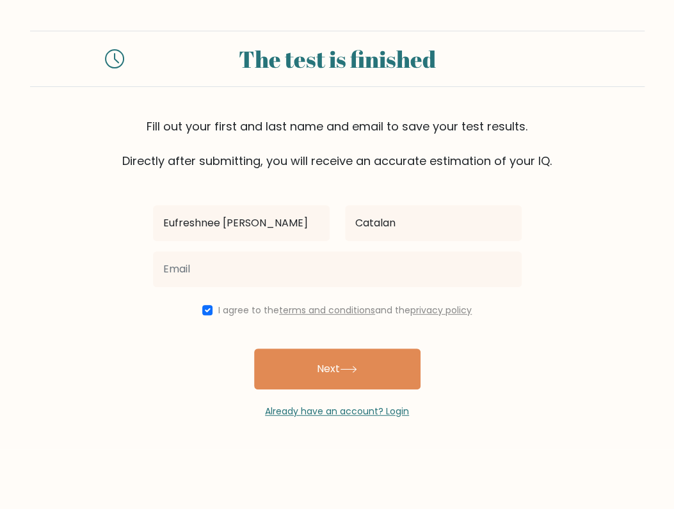
click at [54, 83] on div "The test is finished" at bounding box center [337, 59] width 614 height 56
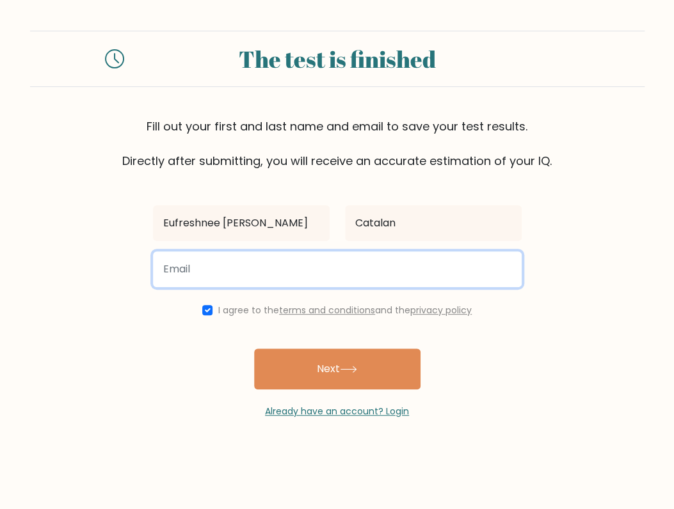
click at [246, 280] on input "email" at bounding box center [337, 270] width 369 height 36
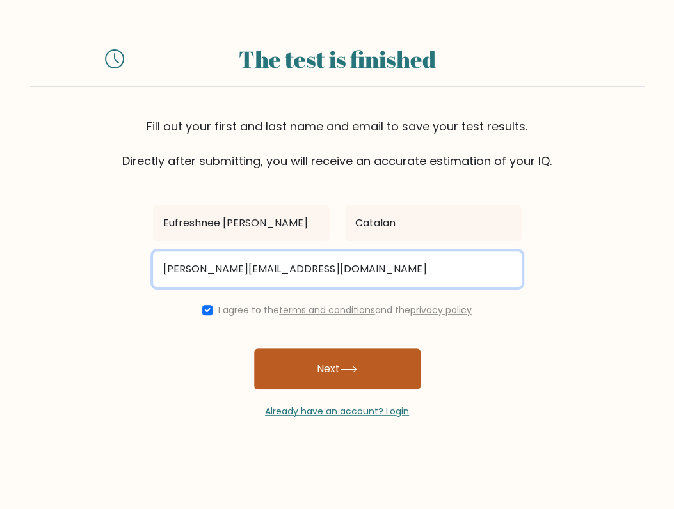
type input "antonia.militante03@gmail.com"
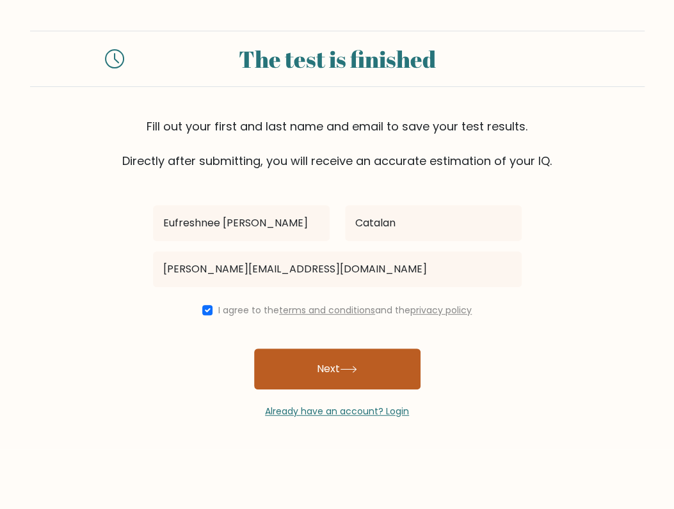
click at [296, 352] on button "Next" at bounding box center [337, 369] width 166 height 41
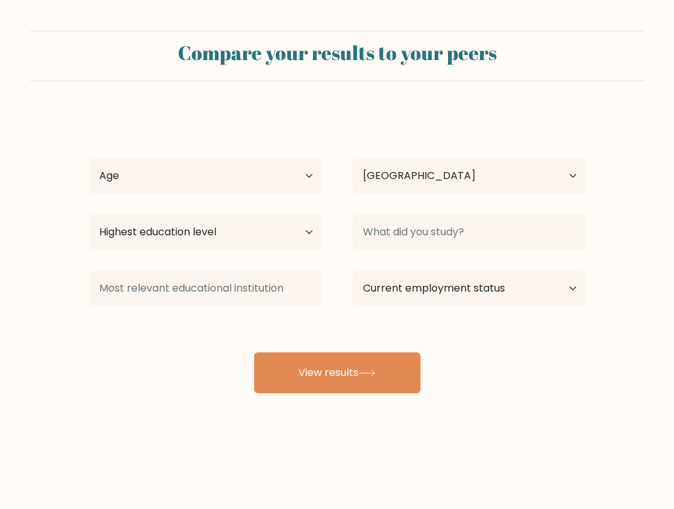
select select "PH"
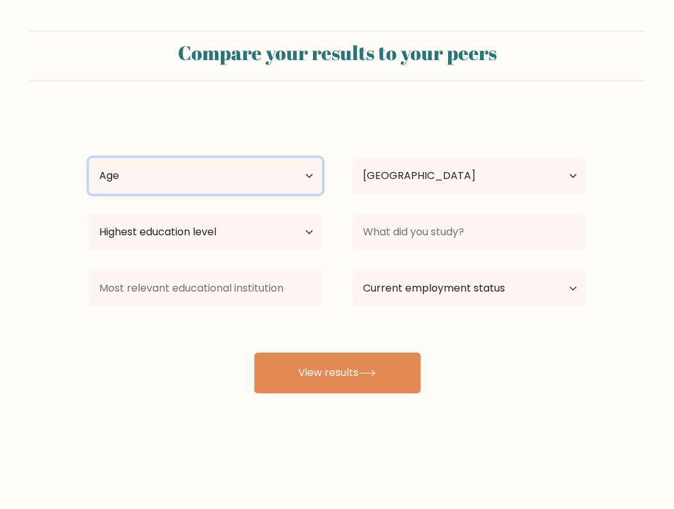
click at [189, 169] on select "Age Under 18 years old 18-24 years old 25-34 years old 35-44 years old 45-54 ye…" at bounding box center [205, 176] width 233 height 36
select select "35_44"
click at [89, 158] on select "Age Under 18 years old 18-24 years old 25-34 years old 35-44 years old 45-54 ye…" at bounding box center [205, 176] width 233 height 36
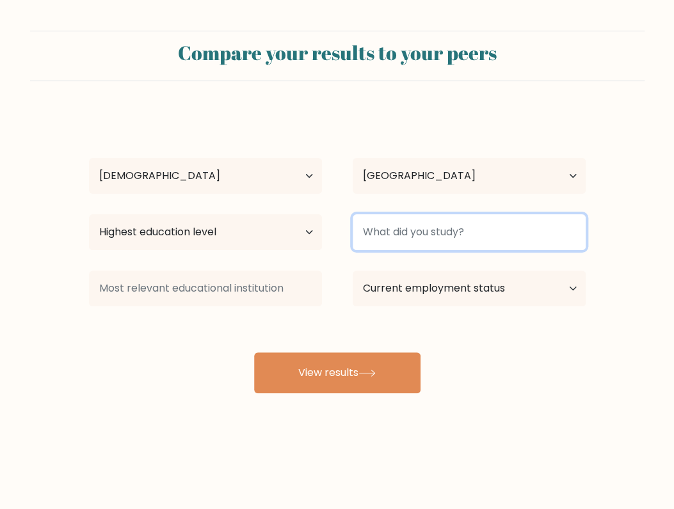
click at [388, 223] on input at bounding box center [469, 232] width 233 height 36
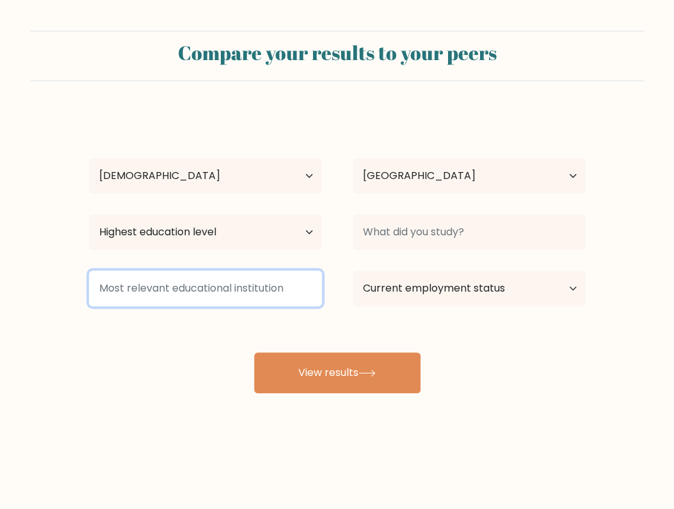
click at [223, 298] on input at bounding box center [205, 289] width 233 height 36
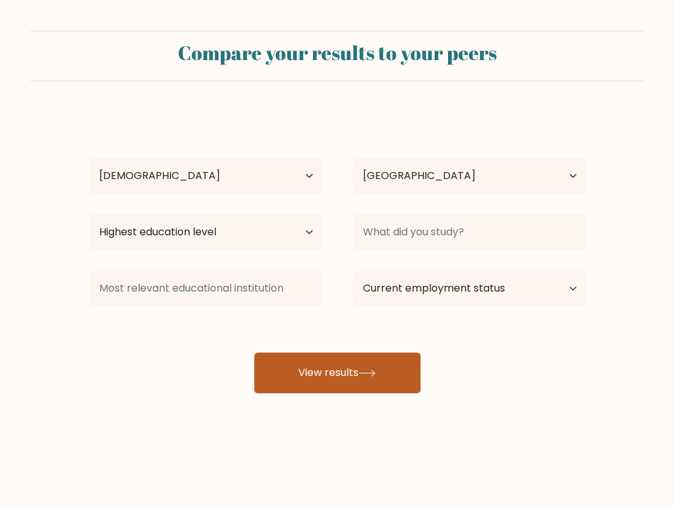
click at [352, 364] on button "View results" at bounding box center [337, 373] width 166 height 41
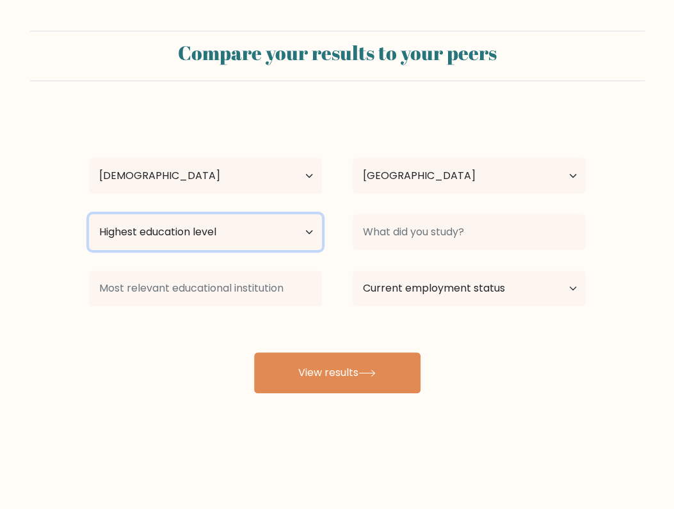
click at [205, 228] on select "Highest education level No schooling Primary Lower Secondary Upper Secondary Oc…" at bounding box center [205, 232] width 233 height 36
select select "bachelors_degree"
click at [89, 214] on select "Highest education level No schooling Primary Lower Secondary Upper Secondary Oc…" at bounding box center [205, 232] width 233 height 36
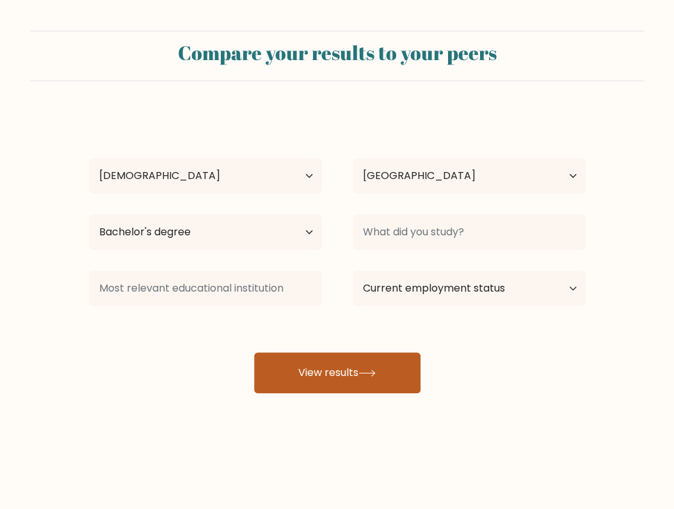
click at [364, 374] on icon at bounding box center [366, 373] width 17 height 7
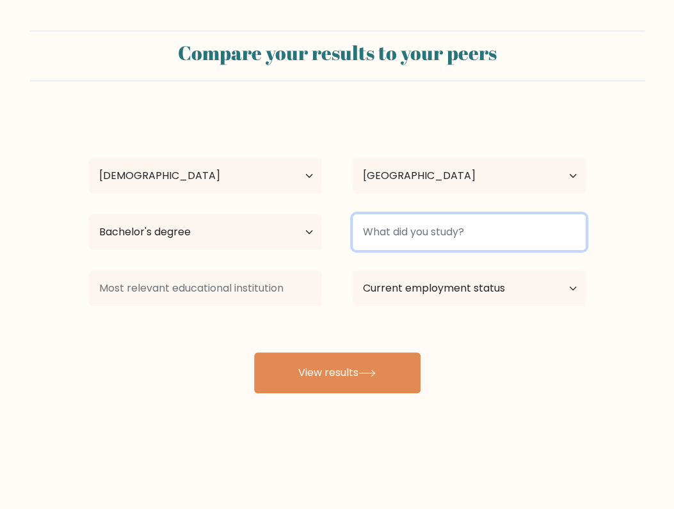
click at [409, 239] on input at bounding box center [469, 232] width 233 height 36
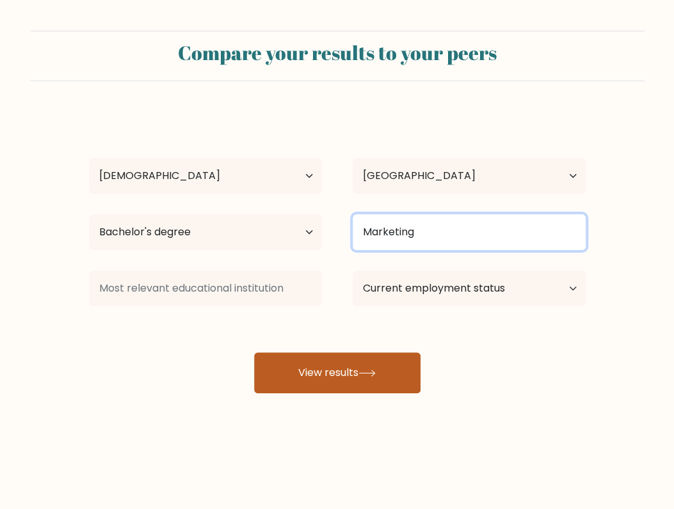
type input "Marketing"
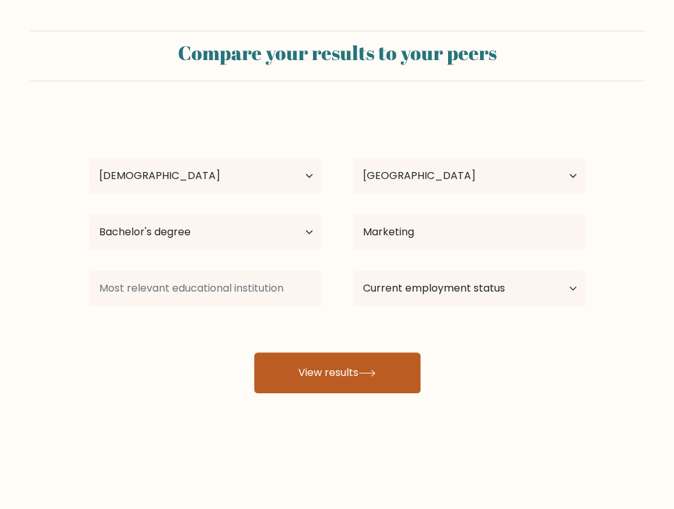
click at [378, 362] on button "View results" at bounding box center [337, 373] width 166 height 41
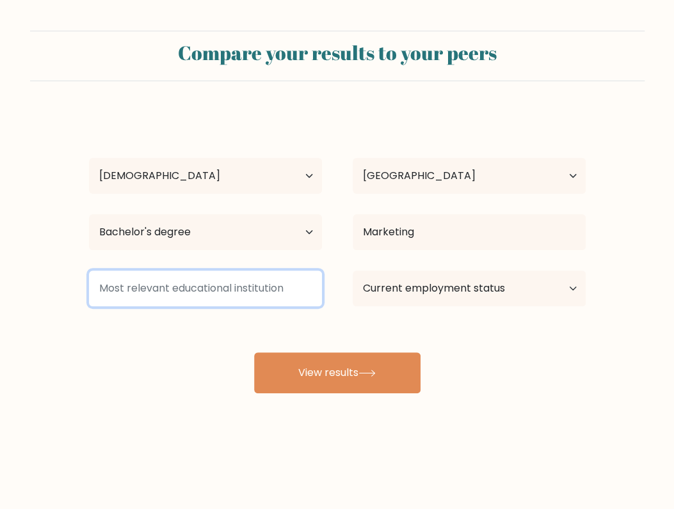
click at [234, 285] on input at bounding box center [205, 289] width 233 height 36
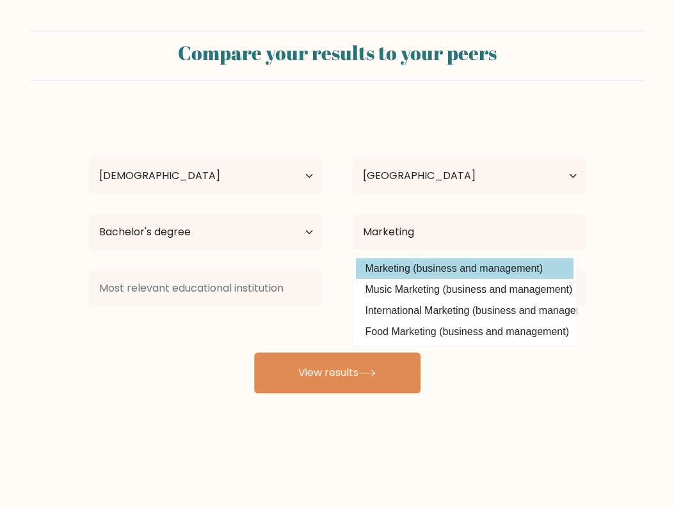
click at [424, 268] on option "Marketing (business and management)" at bounding box center [465, 269] width 218 height 20
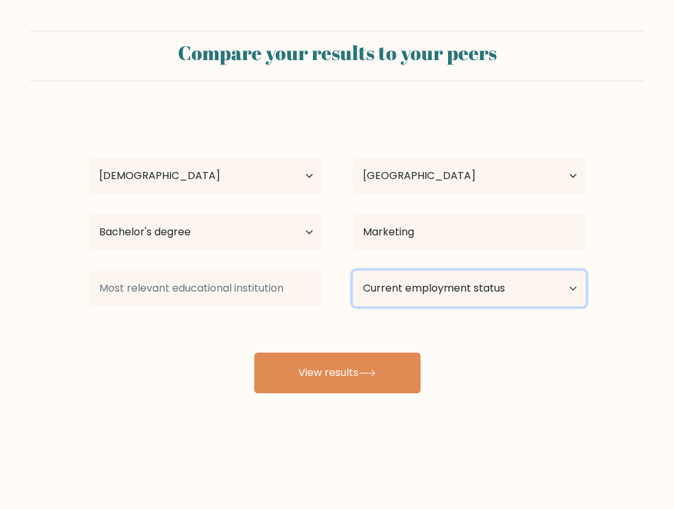
click at [419, 291] on select "Current employment status Employed Student Retired Other / prefer not to answer" at bounding box center [469, 289] width 233 height 36
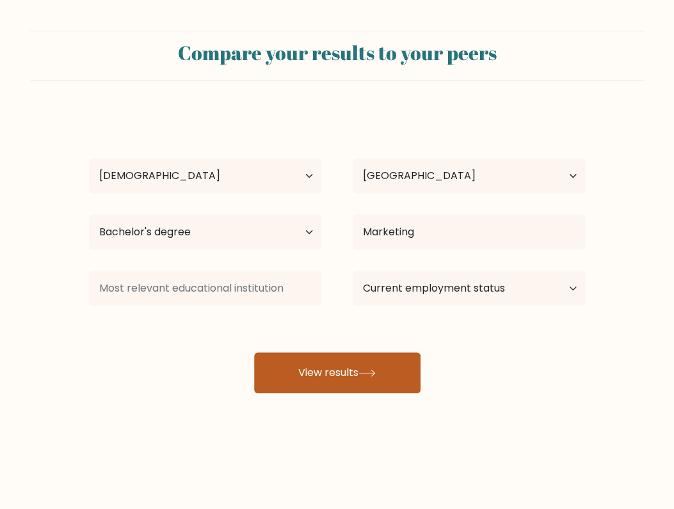
click at [387, 364] on button "View results" at bounding box center [337, 373] width 166 height 41
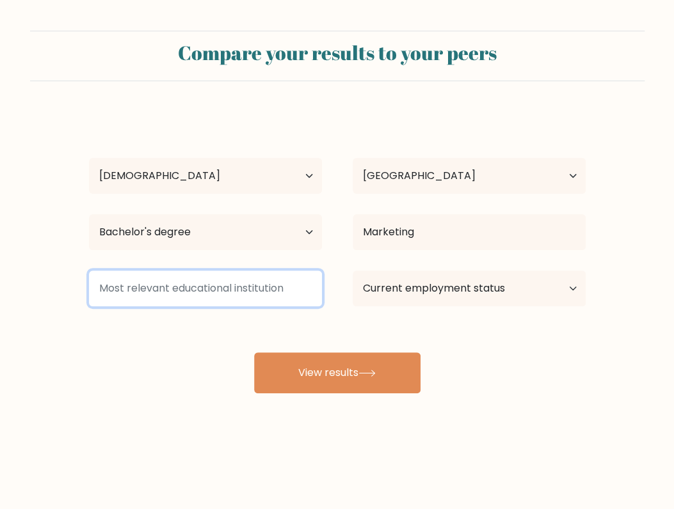
click at [219, 285] on input at bounding box center [205, 289] width 233 height 36
click at [224, 292] on input at bounding box center [205, 289] width 233 height 36
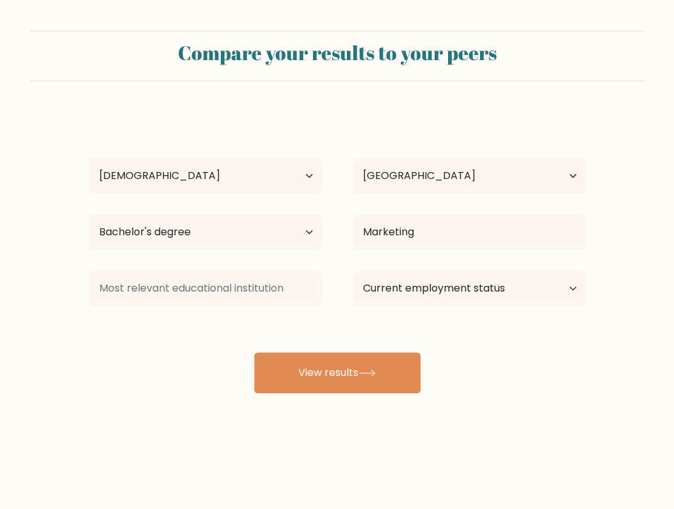
click at [201, 324] on div "Eufreshnee Charisse Catalan Age Under 18 years old 18-24 years old 25-34 years …" at bounding box center [337, 253] width 512 height 282
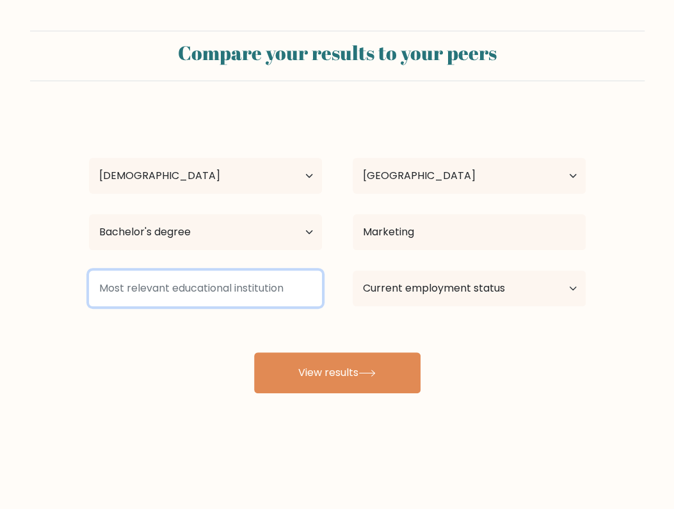
click at [212, 290] on input at bounding box center [205, 289] width 233 height 36
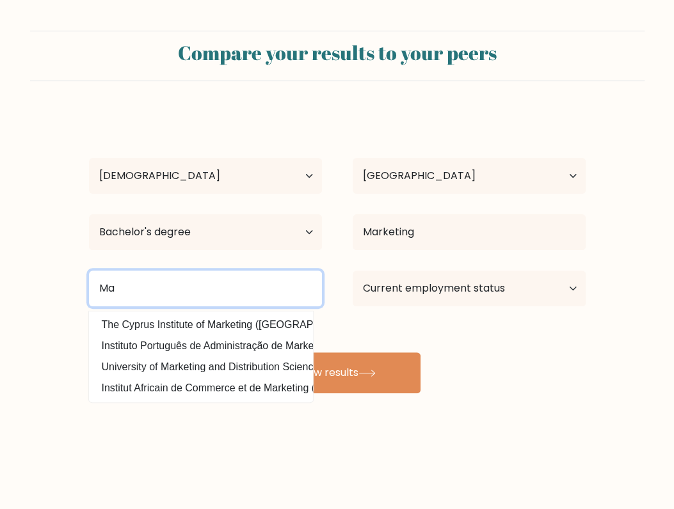
type input "M"
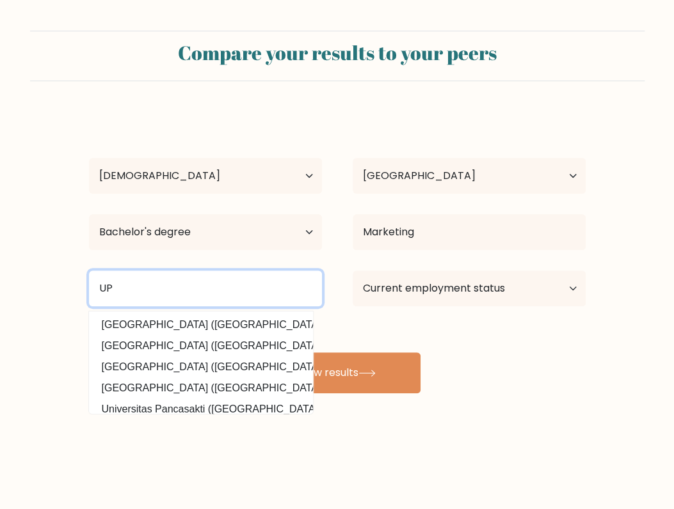
type input "U"
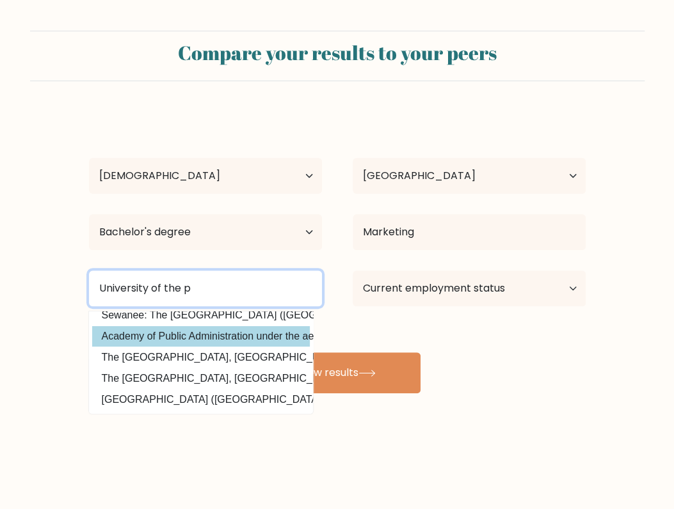
scroll to position [60, 0]
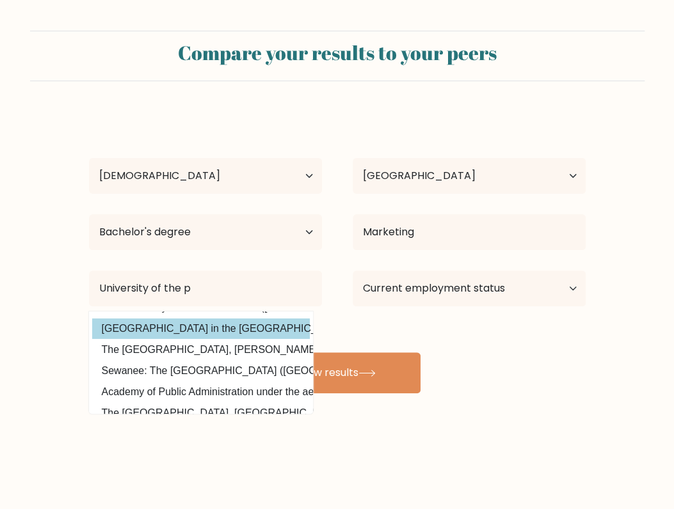
click at [246, 322] on option "University of the Philippines in the Visayas (Philippines)" at bounding box center [201, 329] width 218 height 20
type input "[GEOGRAPHIC_DATA] in the [GEOGRAPHIC_DATA]"
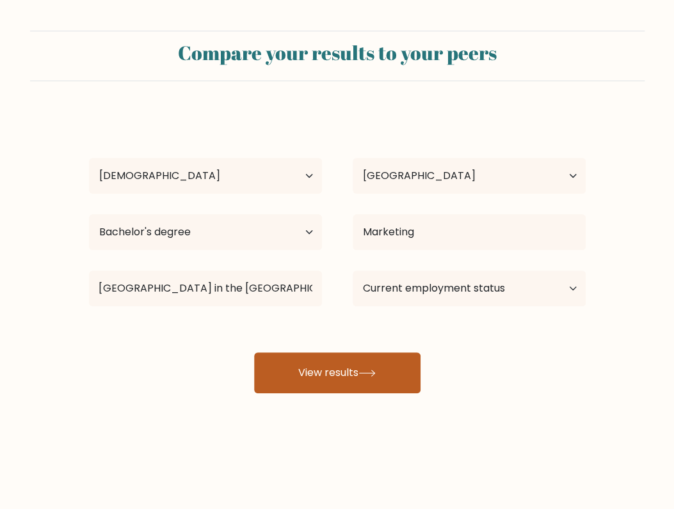
click at [328, 354] on button "View results" at bounding box center [337, 373] width 166 height 41
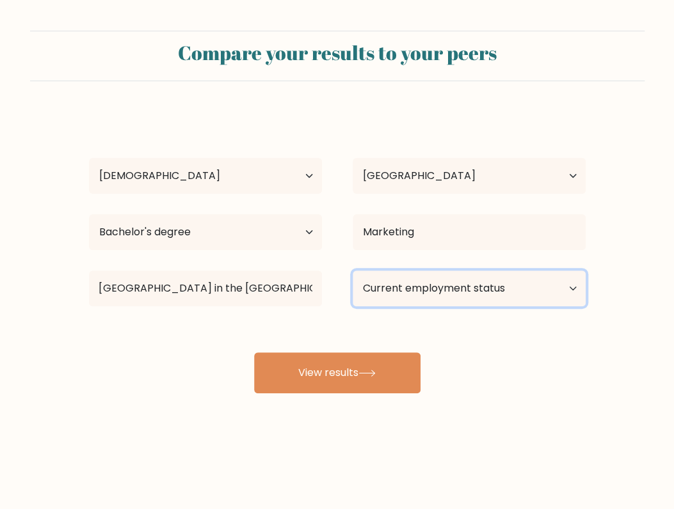
click at [401, 283] on select "Current employment status Employed Student Retired Other / prefer not to answer" at bounding box center [469, 289] width 233 height 36
select select "employed"
click at [353, 271] on select "Current employment status Employed Student Retired Other / prefer not to answer" at bounding box center [469, 289] width 233 height 36
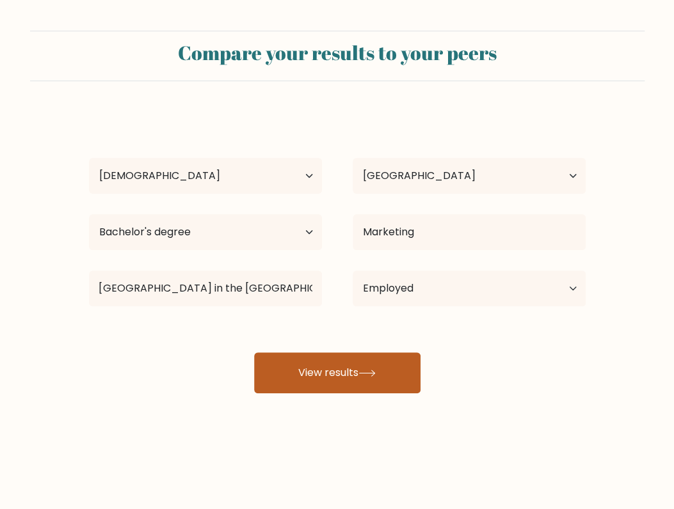
click at [310, 382] on div "Eufreshnee Charisse Catalan Age Under 18 years old 18-24 years old 25-34 years …" at bounding box center [337, 253] width 512 height 282
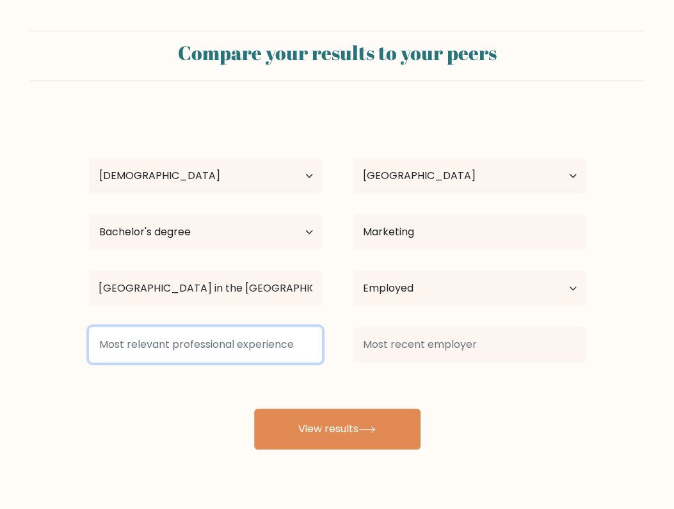
click at [269, 337] on input at bounding box center [205, 345] width 233 height 36
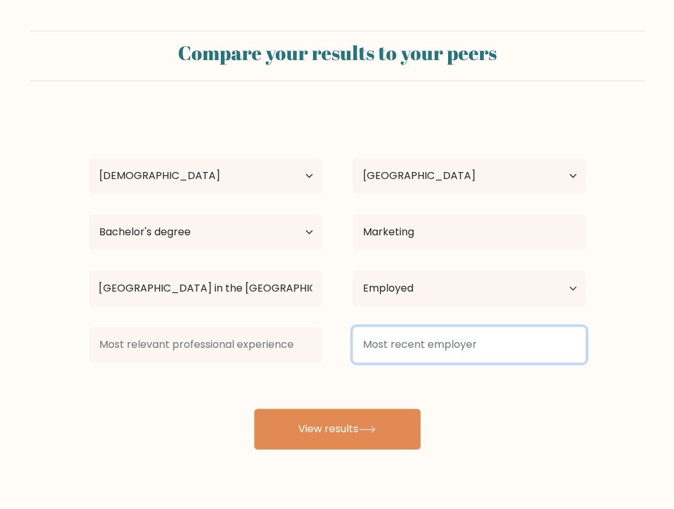
click at [413, 342] on input at bounding box center [469, 345] width 233 height 36
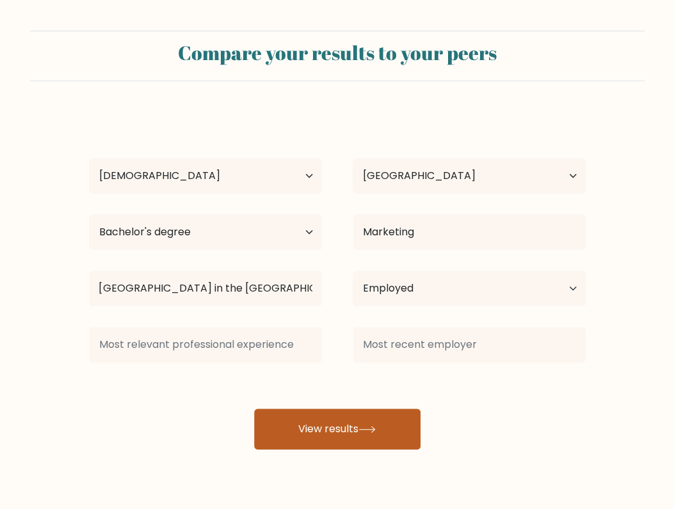
click at [365, 419] on button "View results" at bounding box center [337, 429] width 166 height 41
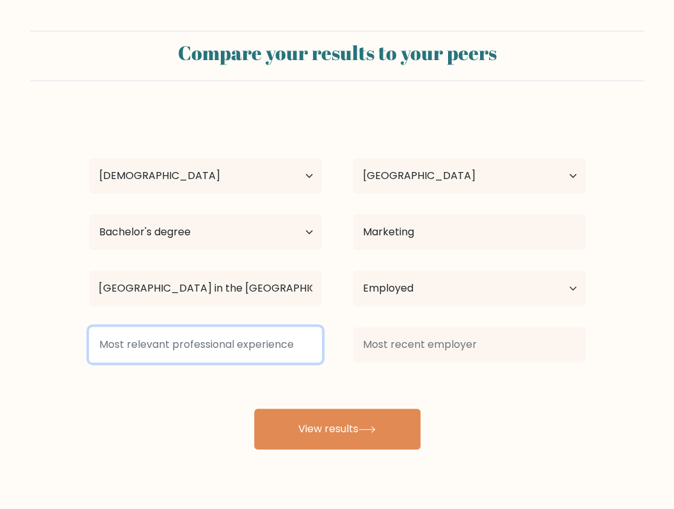
click at [220, 342] on input at bounding box center [205, 345] width 233 height 36
type input "M"
type input "Uber"
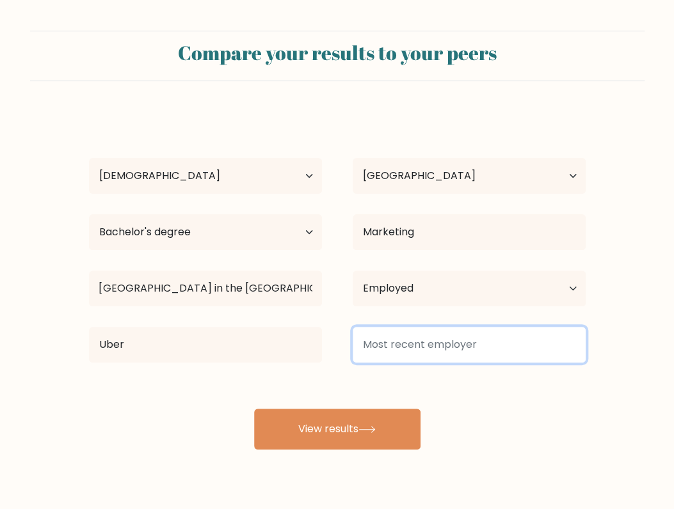
click at [468, 342] on input at bounding box center [469, 345] width 233 height 36
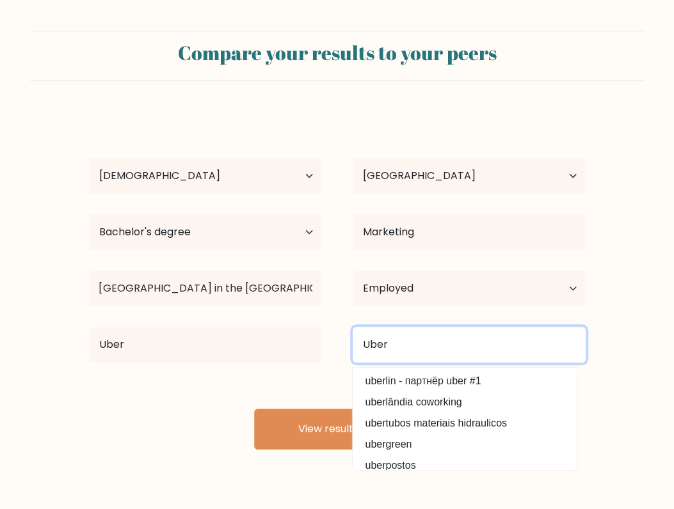
type input "Uber"
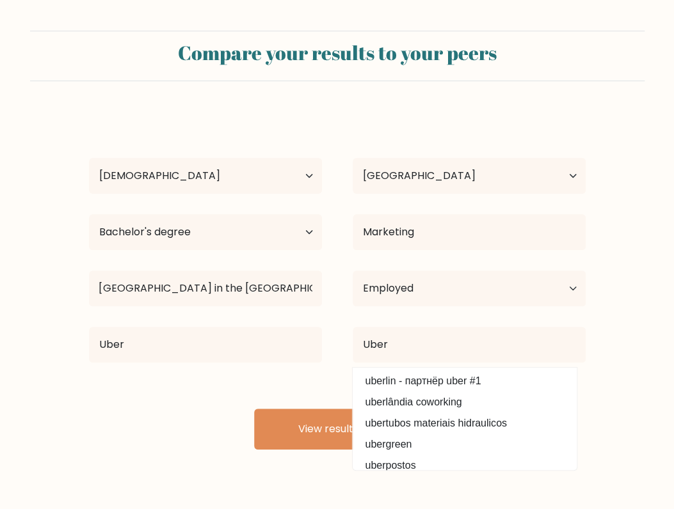
click at [304, 374] on div "Eufreshnee Charisse Catalan Age Under 18 years old 18-24 years old 25-34 years …" at bounding box center [337, 281] width 512 height 338
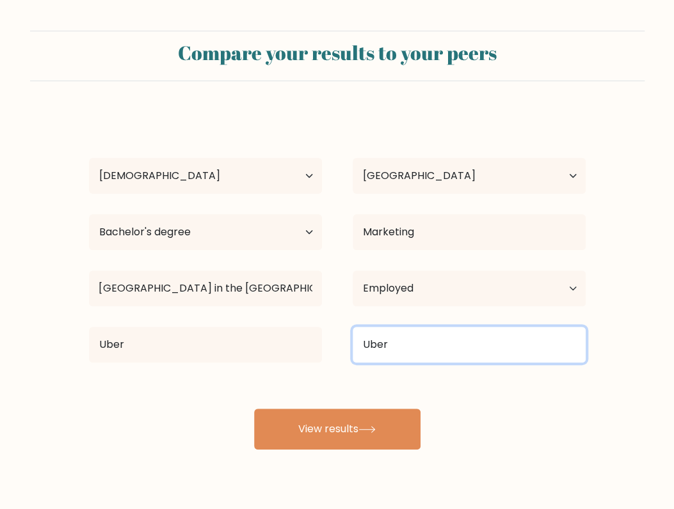
click at [389, 342] on input "Uber" at bounding box center [469, 345] width 233 height 36
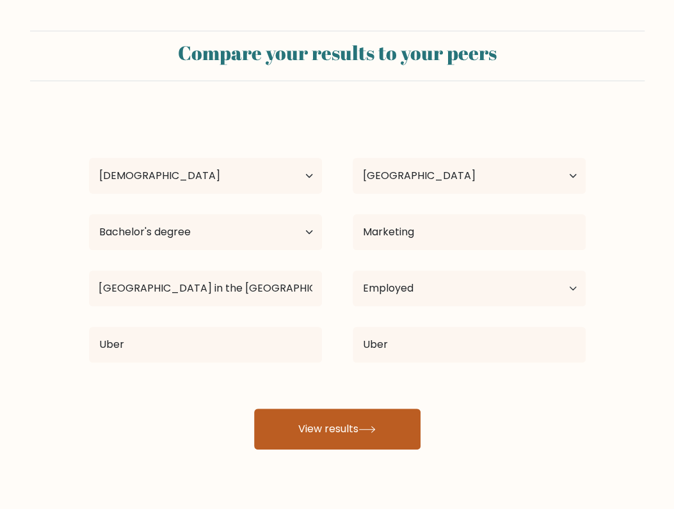
click at [364, 412] on button "View results" at bounding box center [337, 429] width 166 height 41
